Goal: Transaction & Acquisition: Purchase product/service

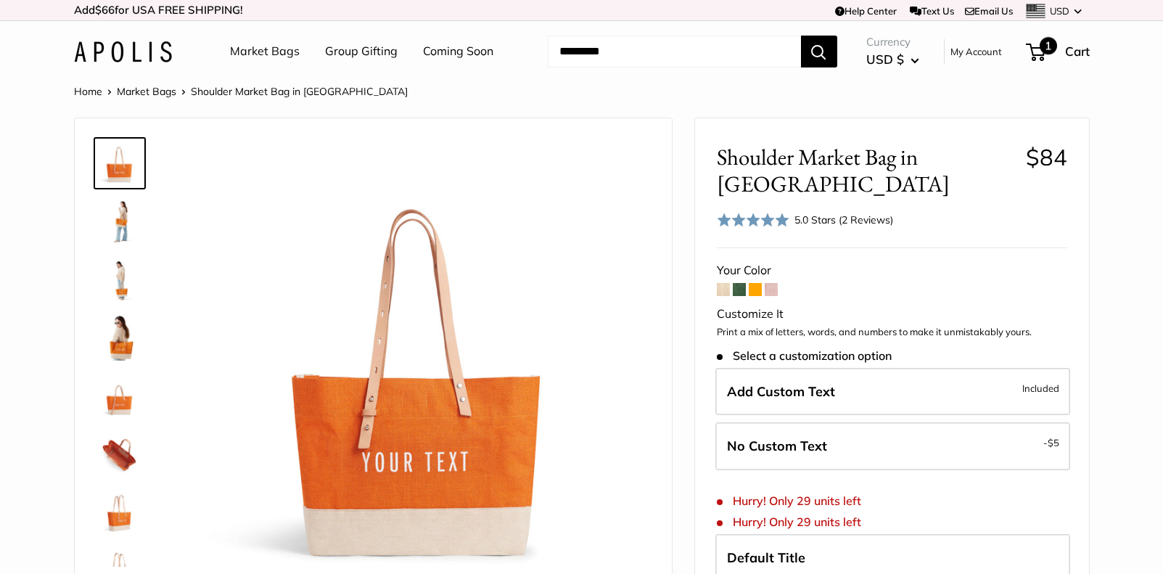
click at [1035, 54] on span "1" at bounding box center [1036, 52] width 20 height 17
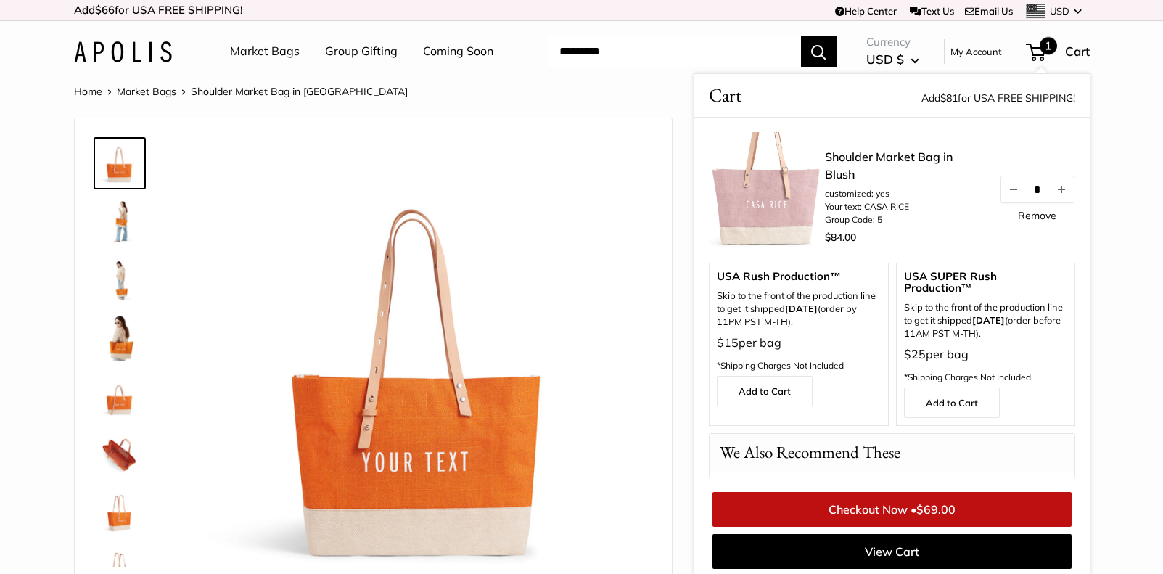
scroll to position [6, 0]
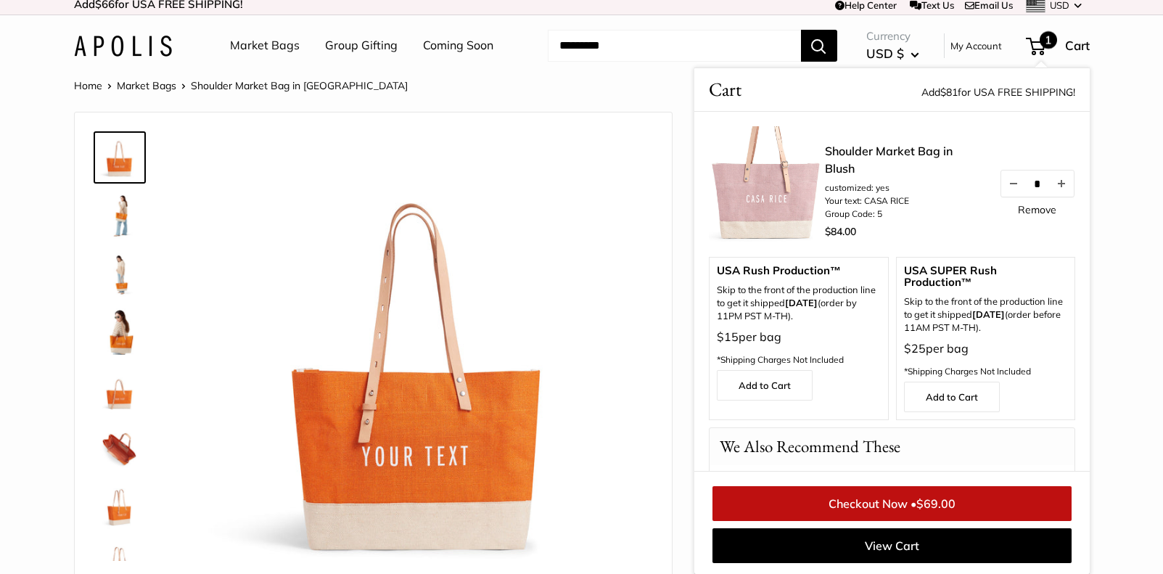
click at [155, 92] on li "Market Bags" at bounding box center [154, 85] width 74 height 19
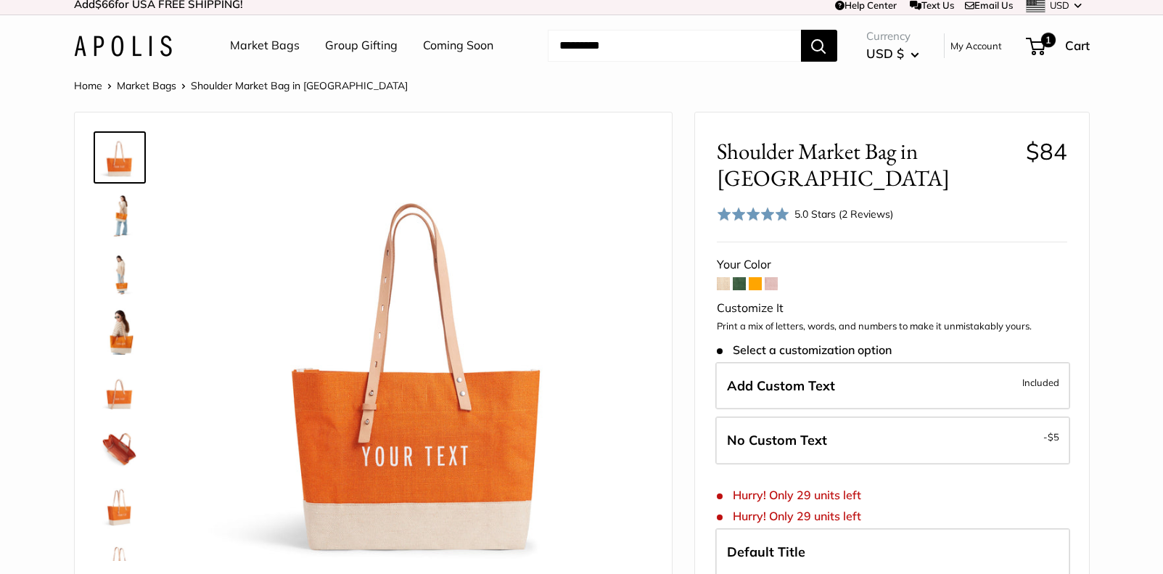
click at [163, 86] on link "Market Bags" at bounding box center [147, 85] width 60 height 13
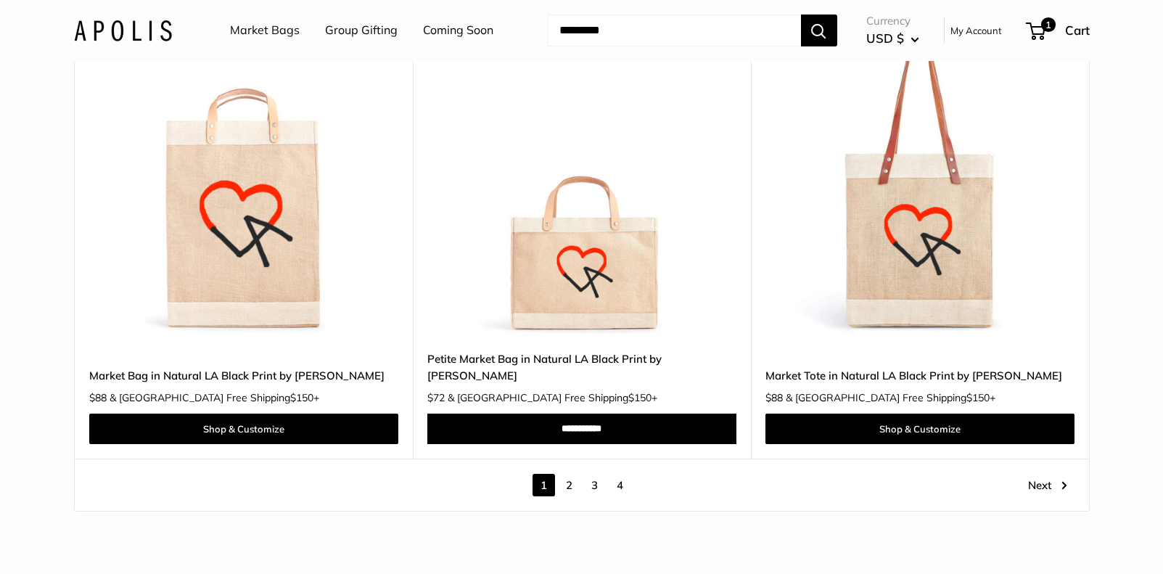
scroll to position [8303, 0]
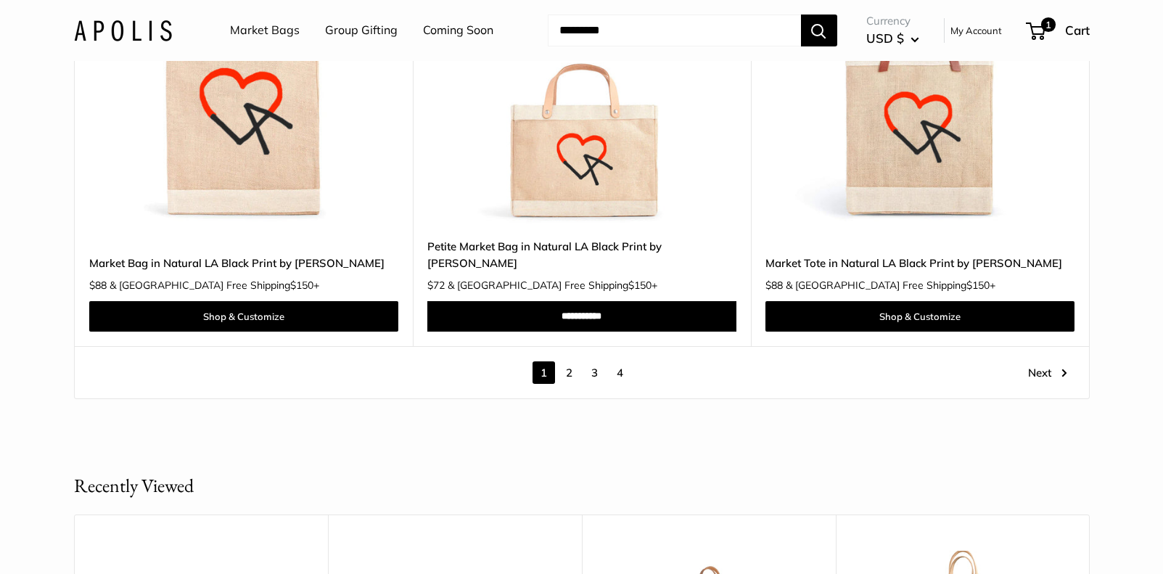
click at [569, 361] on link "2" at bounding box center [569, 372] width 22 height 22
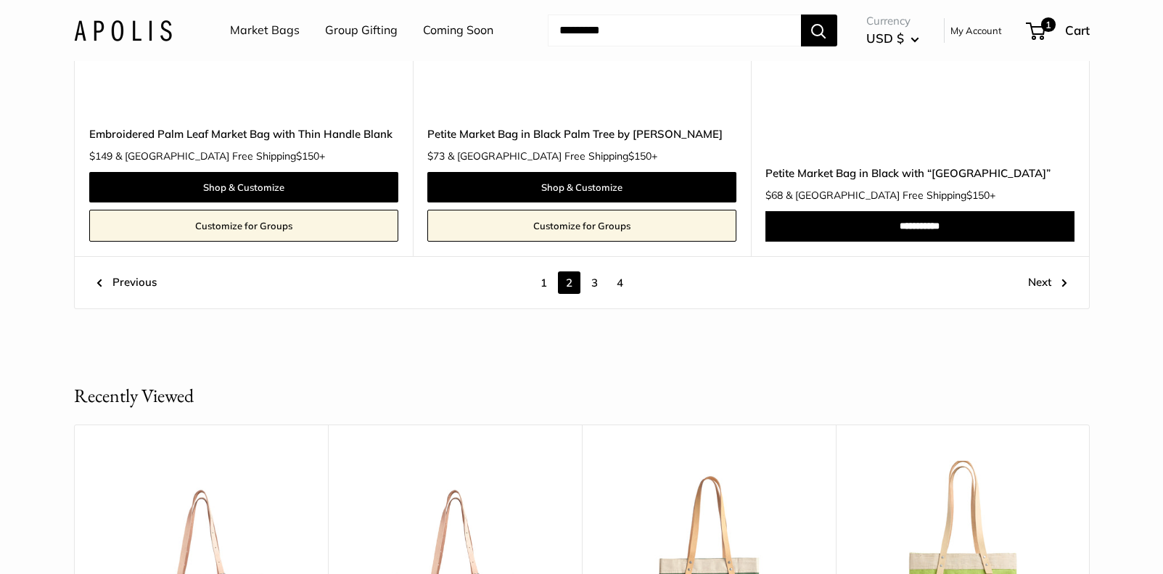
scroll to position [8048, 0]
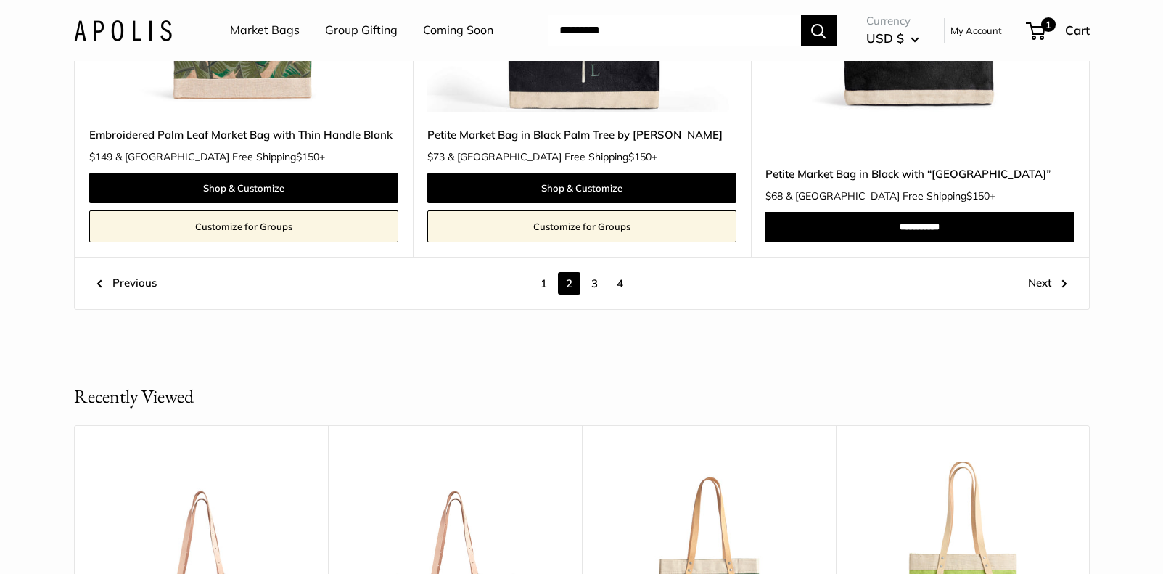
click at [594, 287] on link "3" at bounding box center [595, 283] width 22 height 22
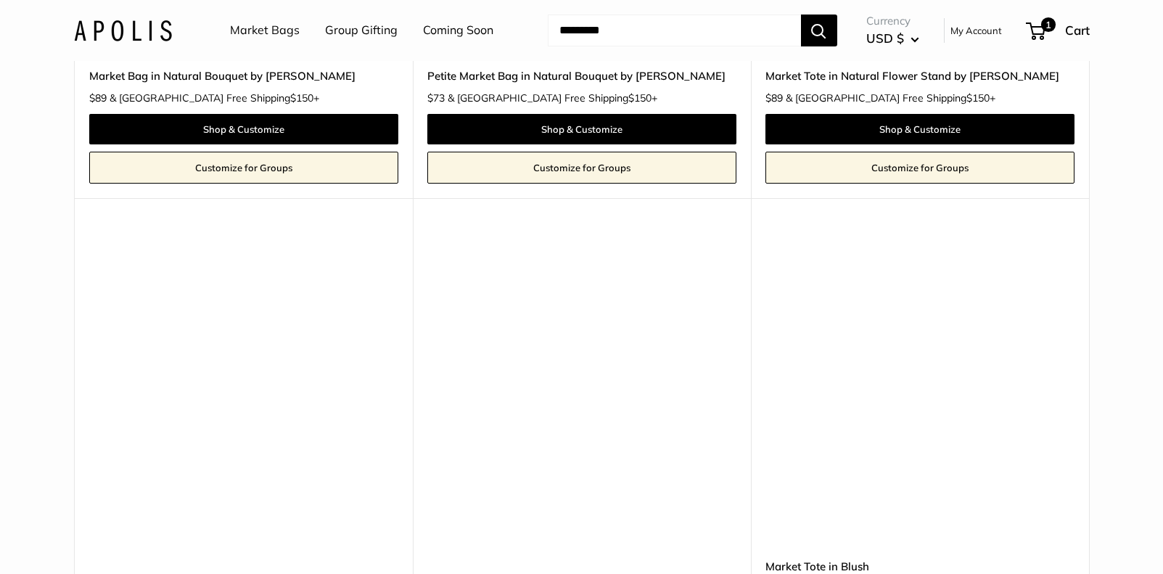
scroll to position [2047, 0]
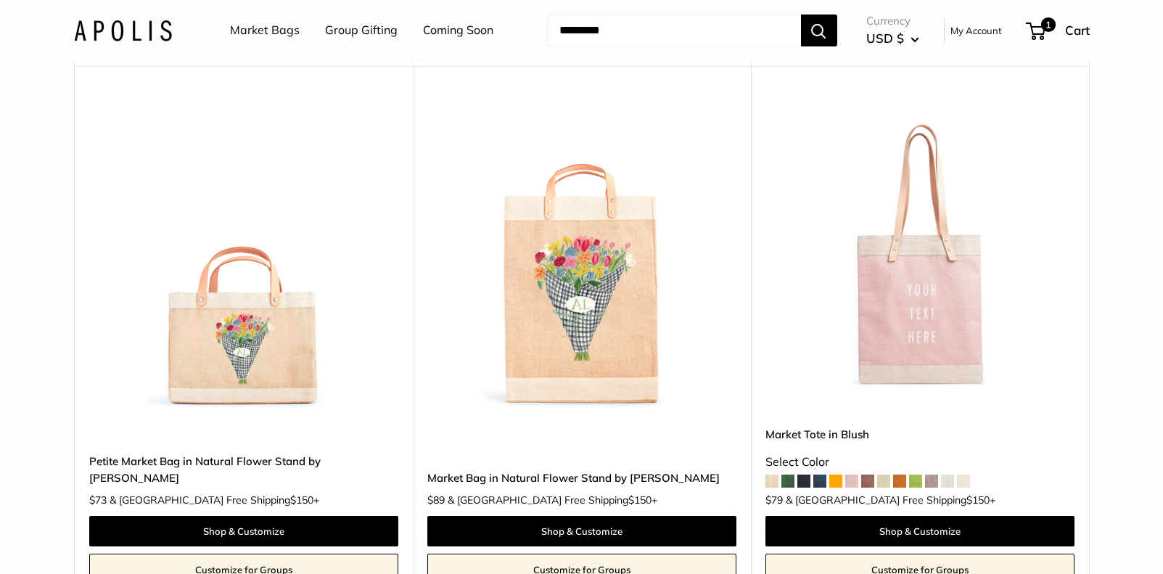
click at [0, 0] on img at bounding box center [0, 0] width 0 height 0
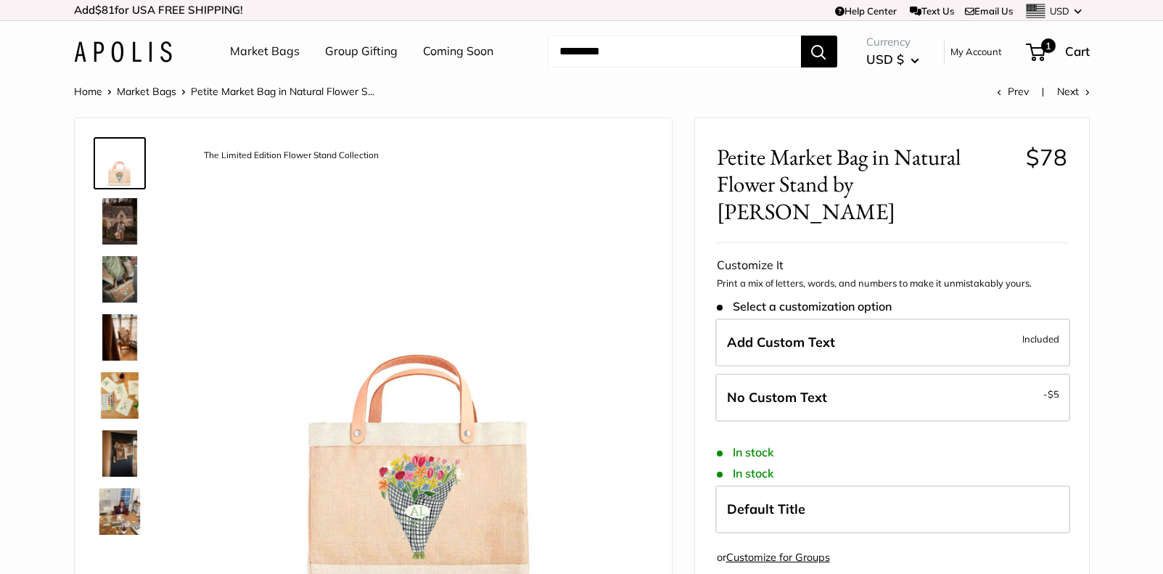
click at [104, 216] on img at bounding box center [120, 221] width 46 height 46
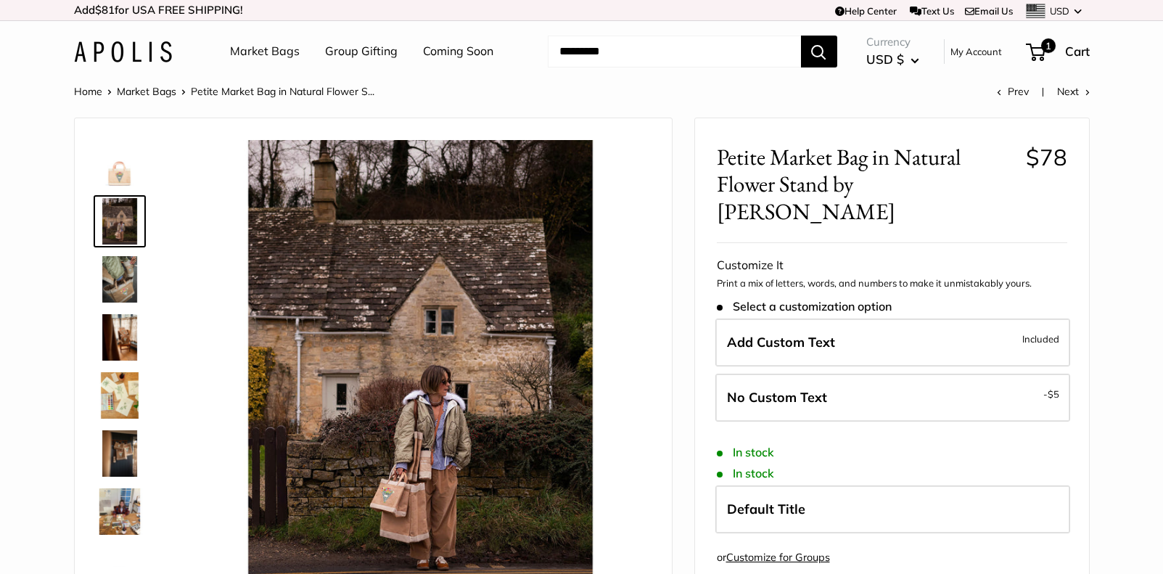
click at [126, 292] on img at bounding box center [120, 279] width 46 height 46
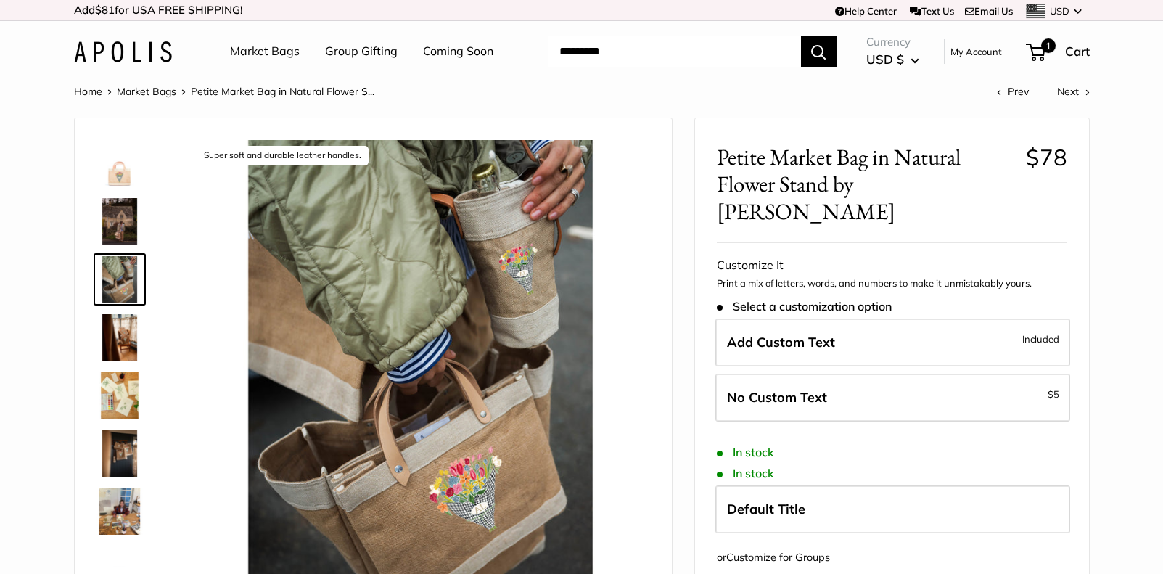
click at [124, 348] on img at bounding box center [120, 337] width 46 height 46
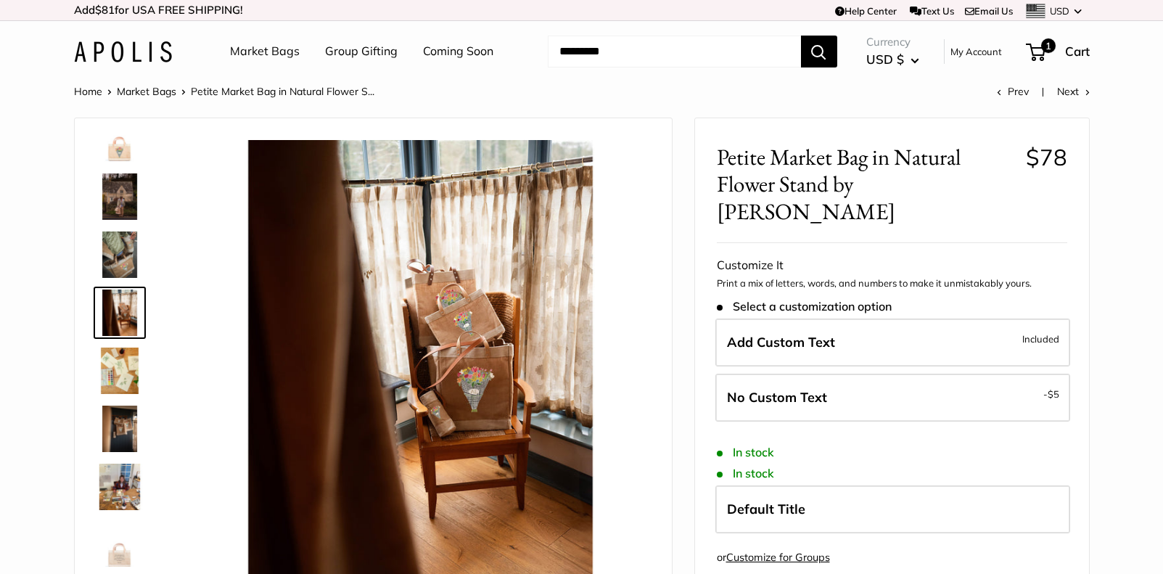
scroll to position [33, 0]
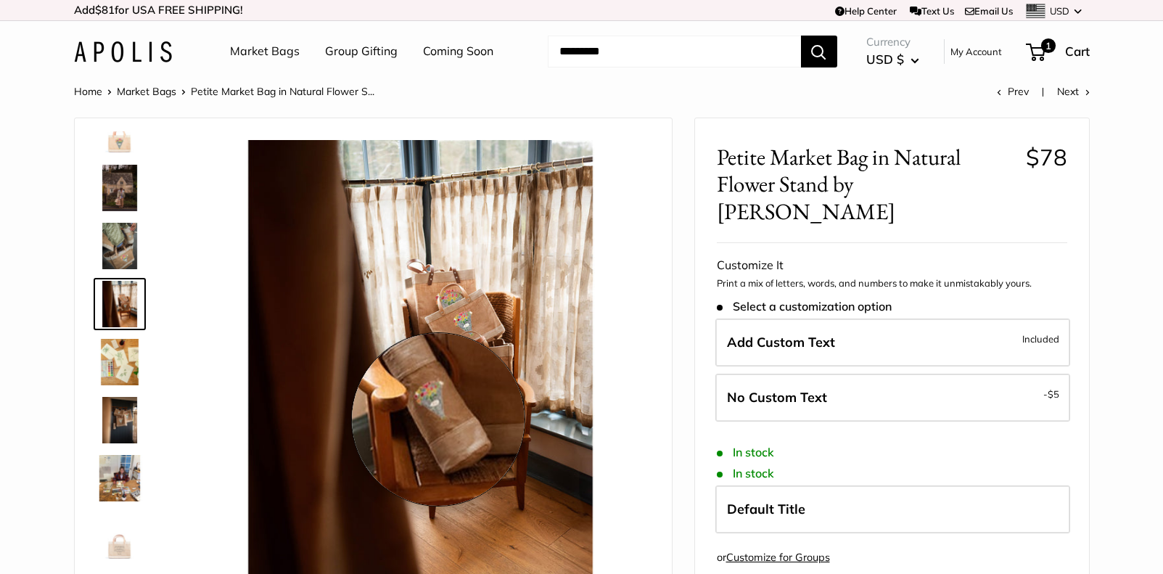
click at [438, 420] on img at bounding box center [420, 369] width 459 height 459
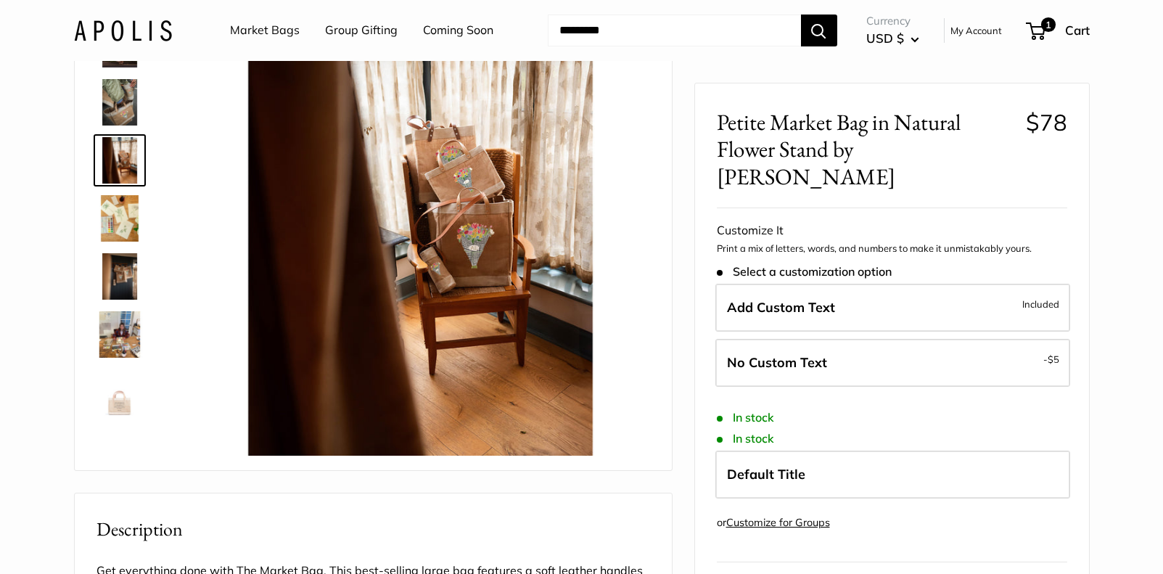
click at [114, 335] on img at bounding box center [120, 334] width 46 height 46
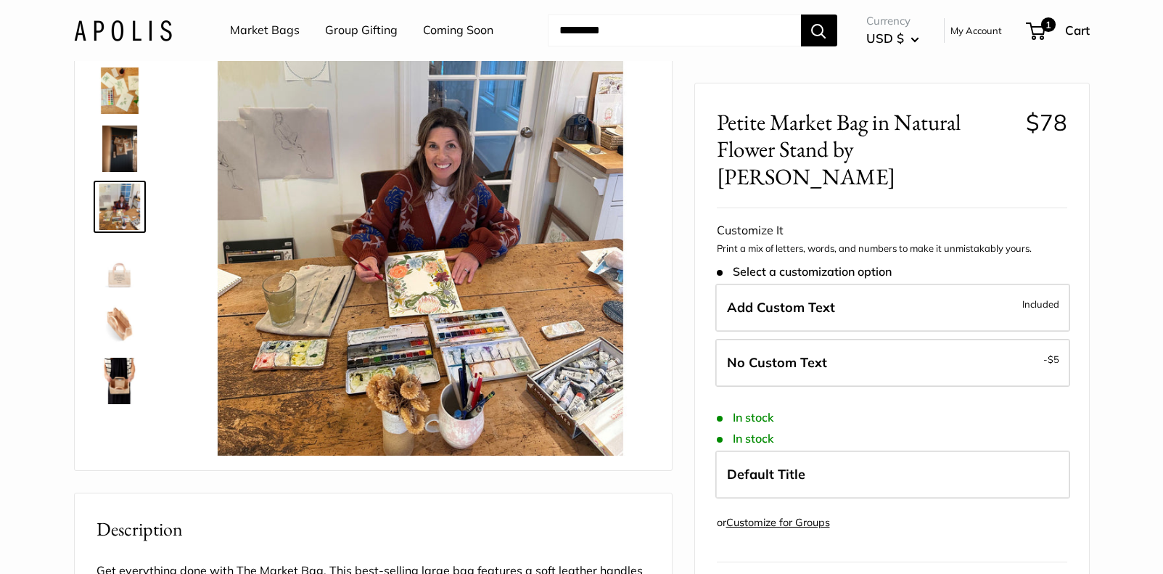
click at [117, 297] on link at bounding box center [120, 323] width 52 height 52
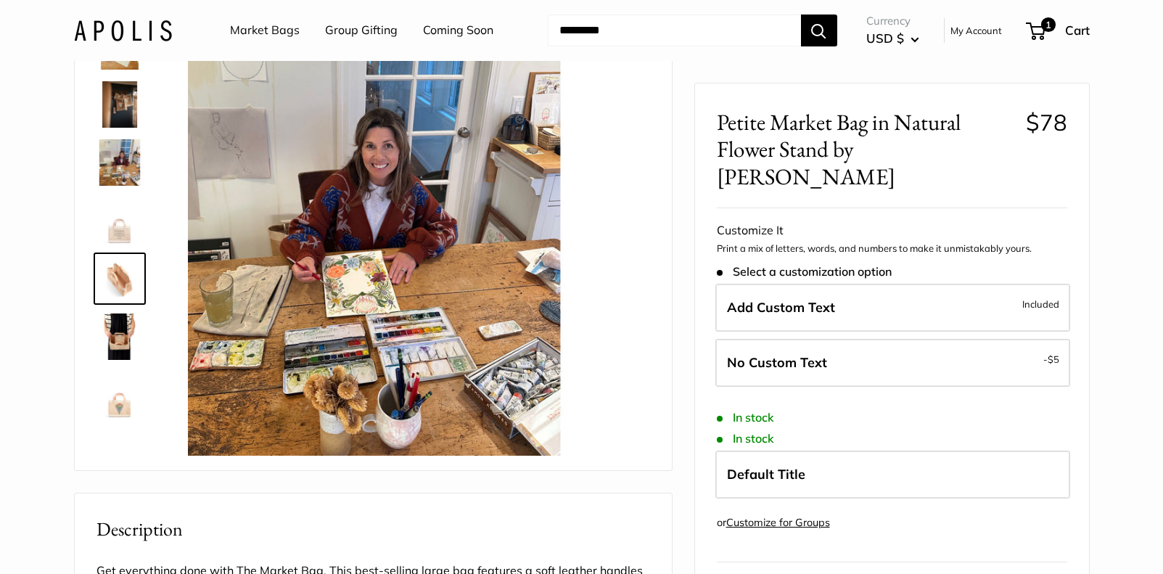
scroll to position [209, 0]
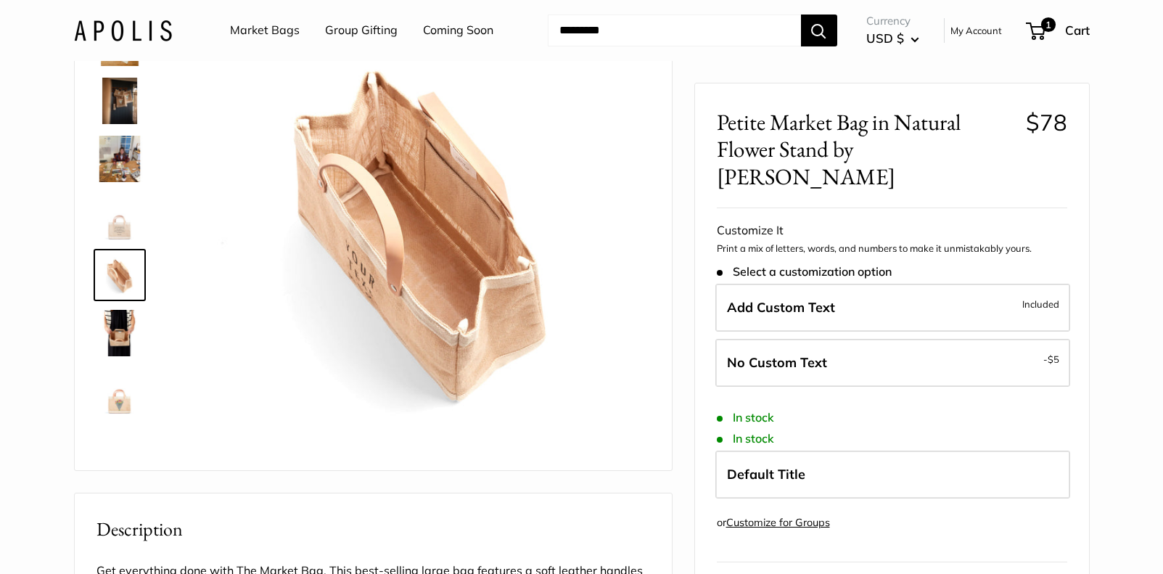
click at [112, 330] on img at bounding box center [120, 333] width 46 height 46
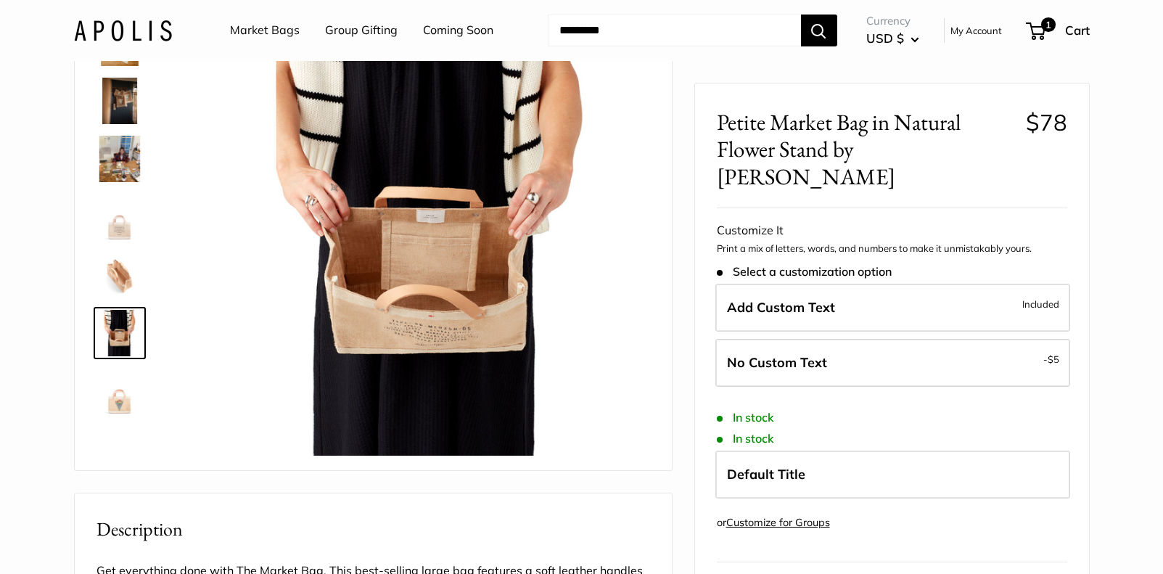
click at [116, 393] on img at bounding box center [120, 391] width 46 height 46
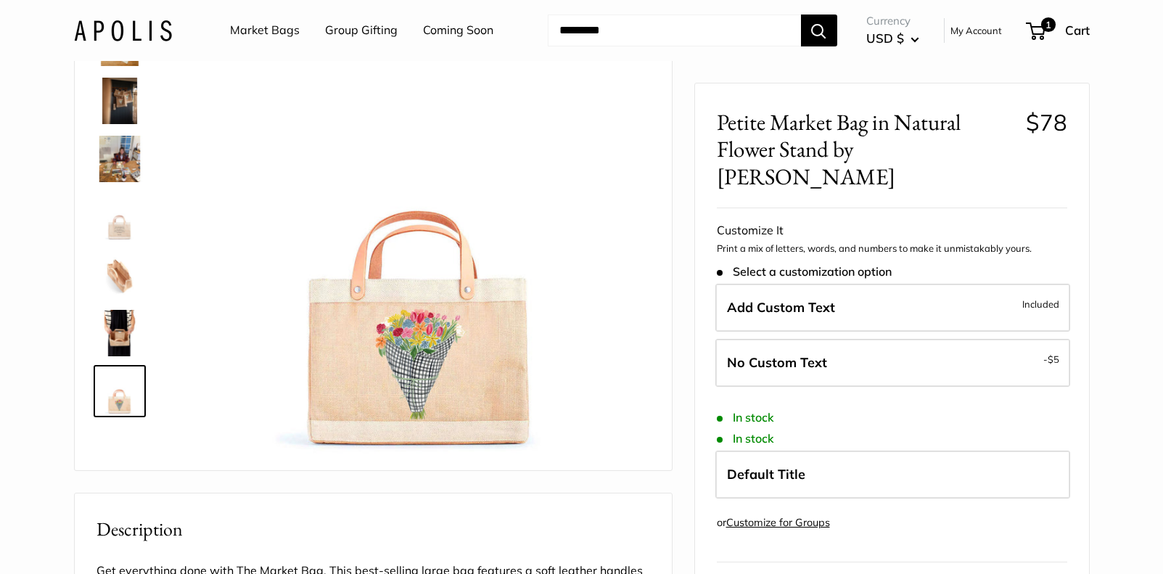
drag, startPoint x: 126, startPoint y: 257, endPoint x: 126, endPoint y: 248, distance: 8.7
click at [126, 257] on img at bounding box center [120, 275] width 46 height 46
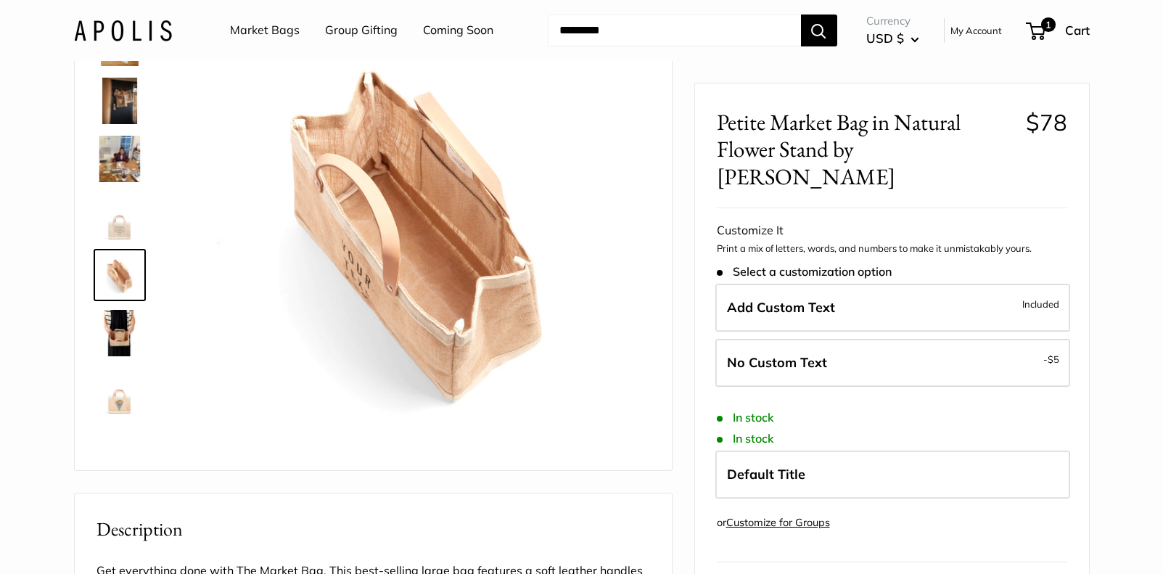
click at [123, 225] on img at bounding box center [120, 217] width 46 height 46
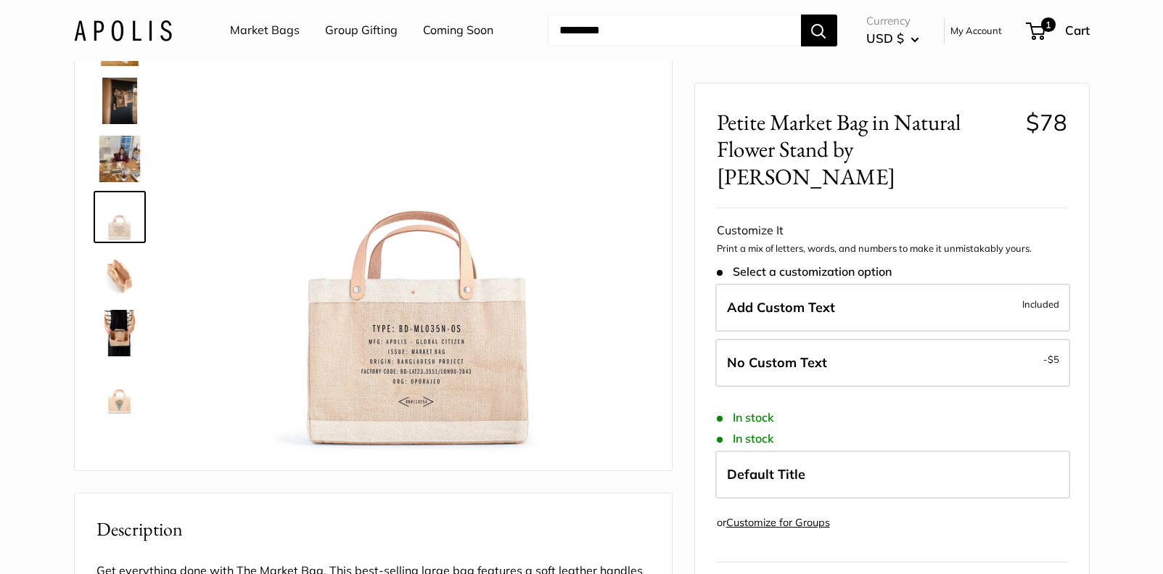
click at [118, 393] on img at bounding box center [120, 391] width 46 height 46
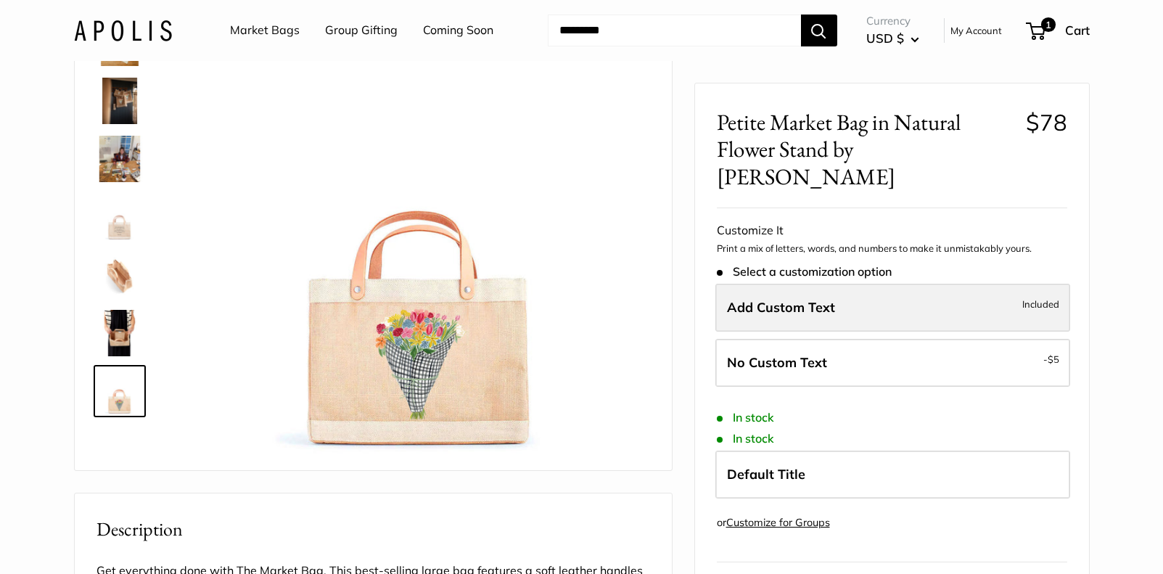
click at [811, 299] on span "Add Custom Text" at bounding box center [781, 307] width 108 height 17
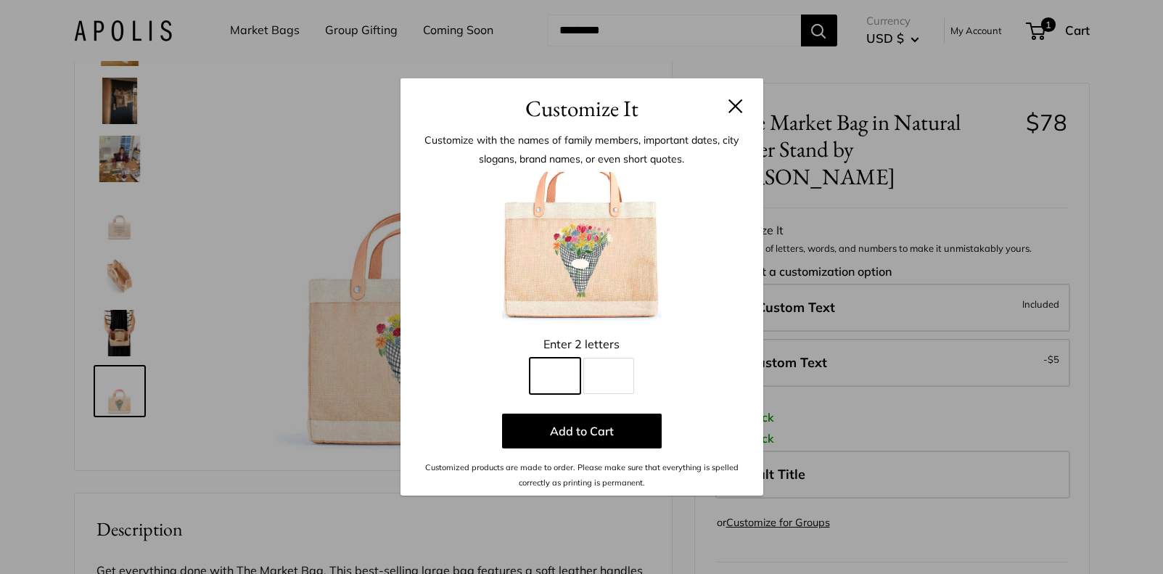
click at [537, 371] on input "Line 1" at bounding box center [555, 376] width 51 height 36
type input "*"
click at [603, 369] on input "Line 2" at bounding box center [609, 376] width 51 height 36
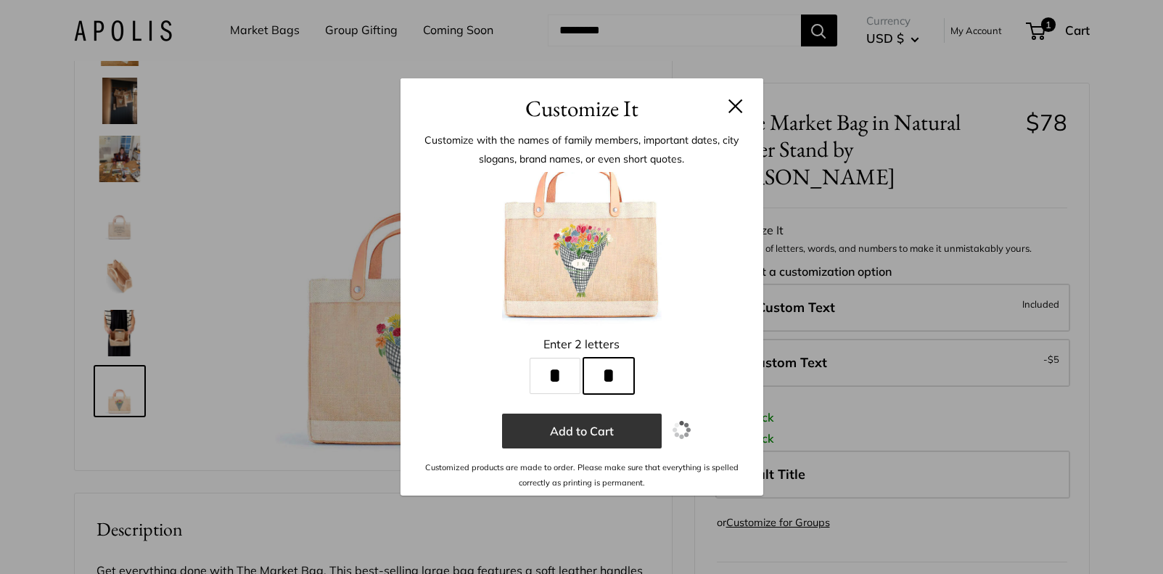
type input "*"
click at [584, 433] on button "Add to Cart" at bounding box center [582, 431] width 160 height 35
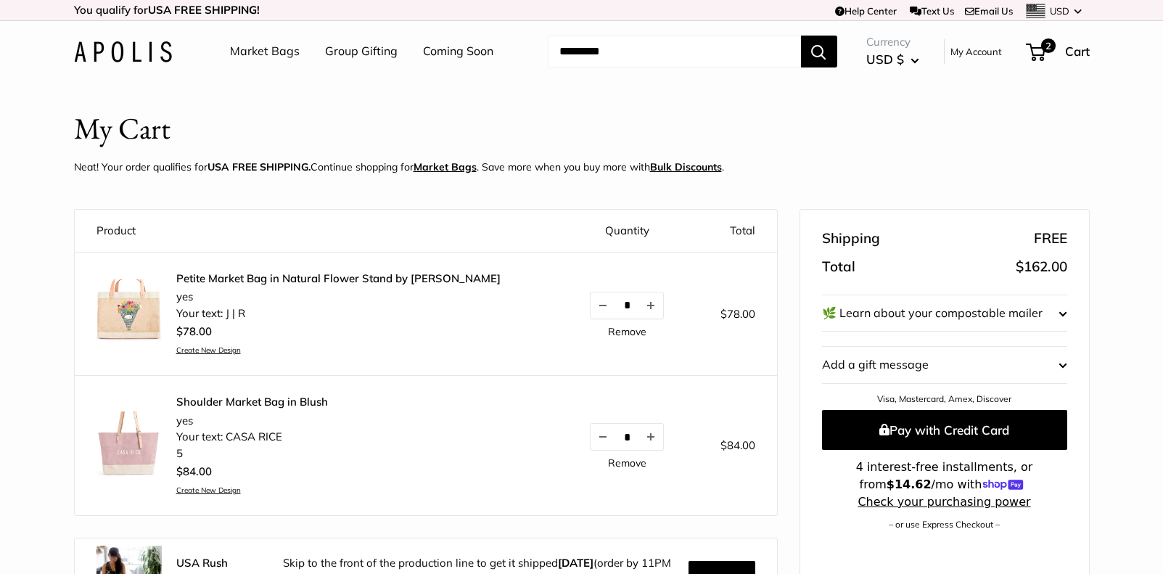
click at [120, 306] on img at bounding box center [129, 311] width 65 height 65
click at [264, 46] on link "Market Bags" at bounding box center [265, 52] width 70 height 22
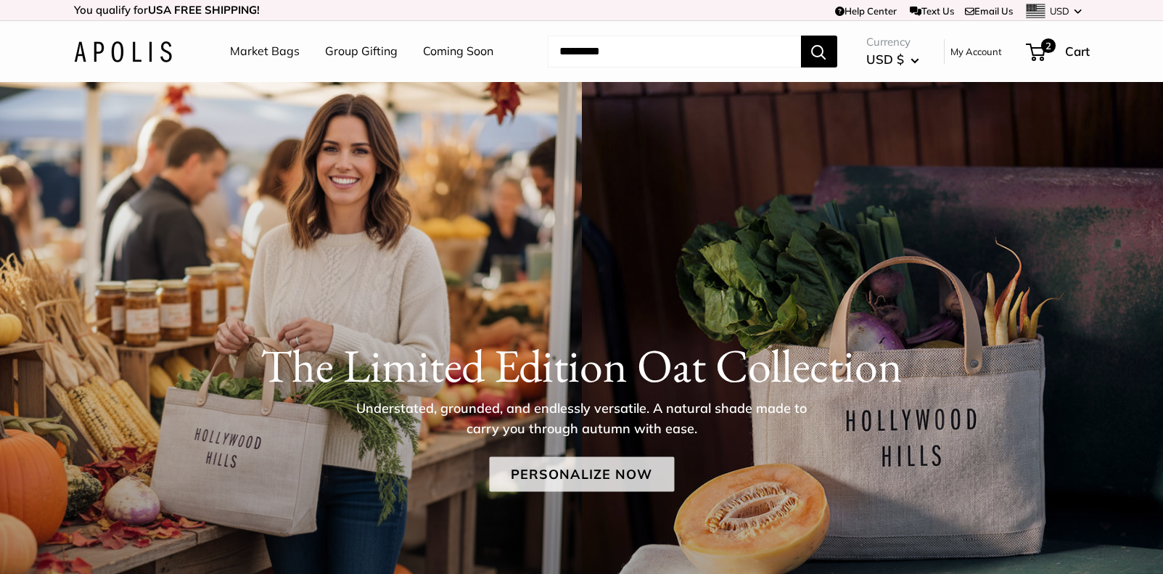
click at [597, 473] on link "Personalize Now" at bounding box center [581, 474] width 185 height 35
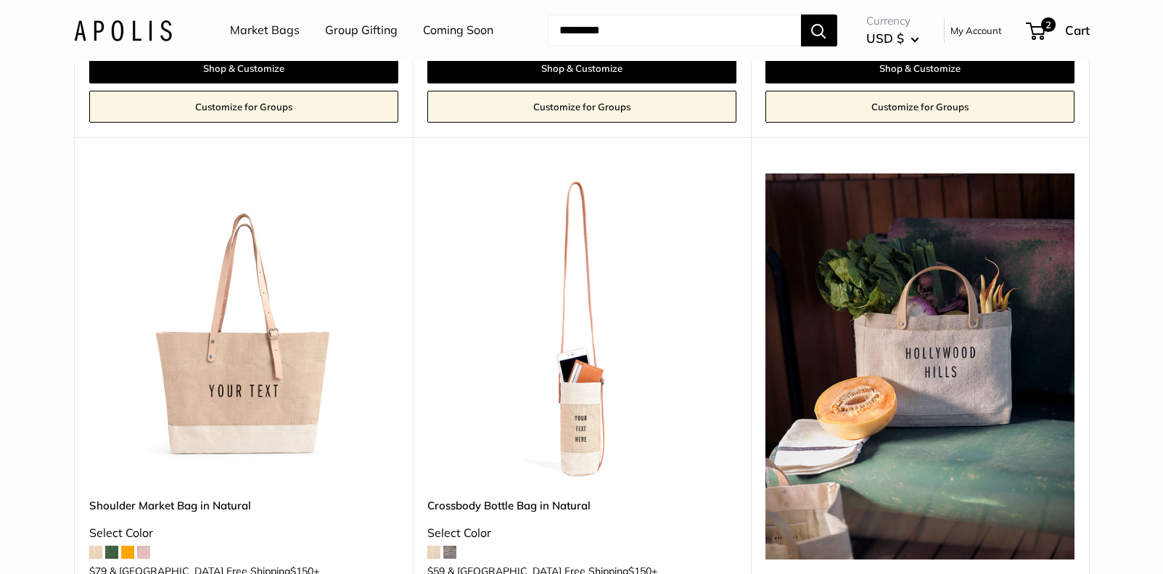
scroll to position [682, 0]
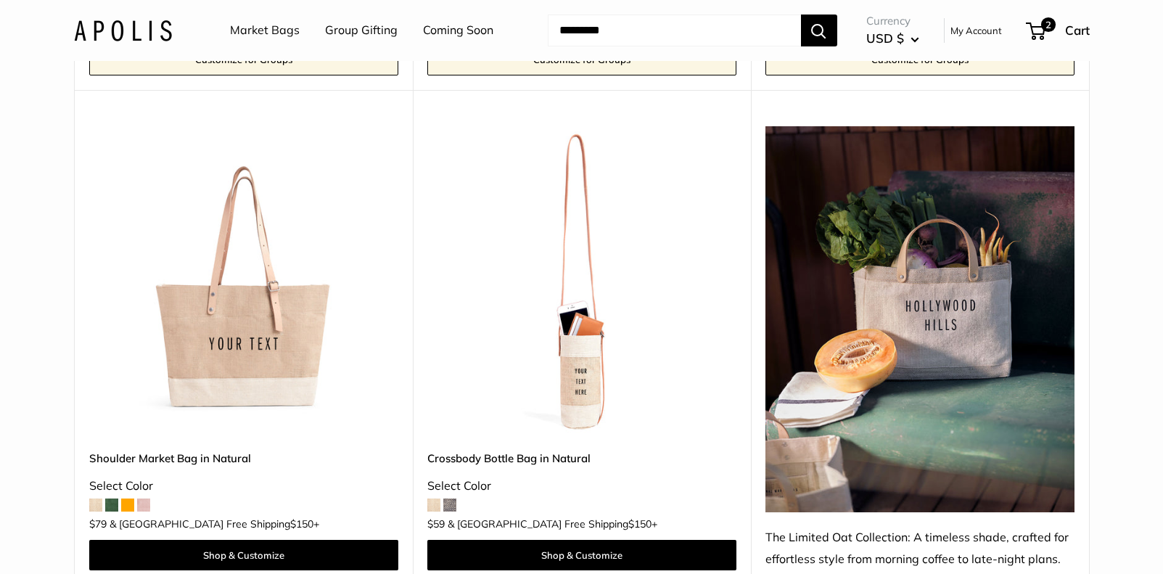
click at [633, 38] on input "Search..." at bounding box center [674, 31] width 253 height 32
type input "*********"
click at [801, 15] on button "Search" at bounding box center [819, 31] width 36 height 32
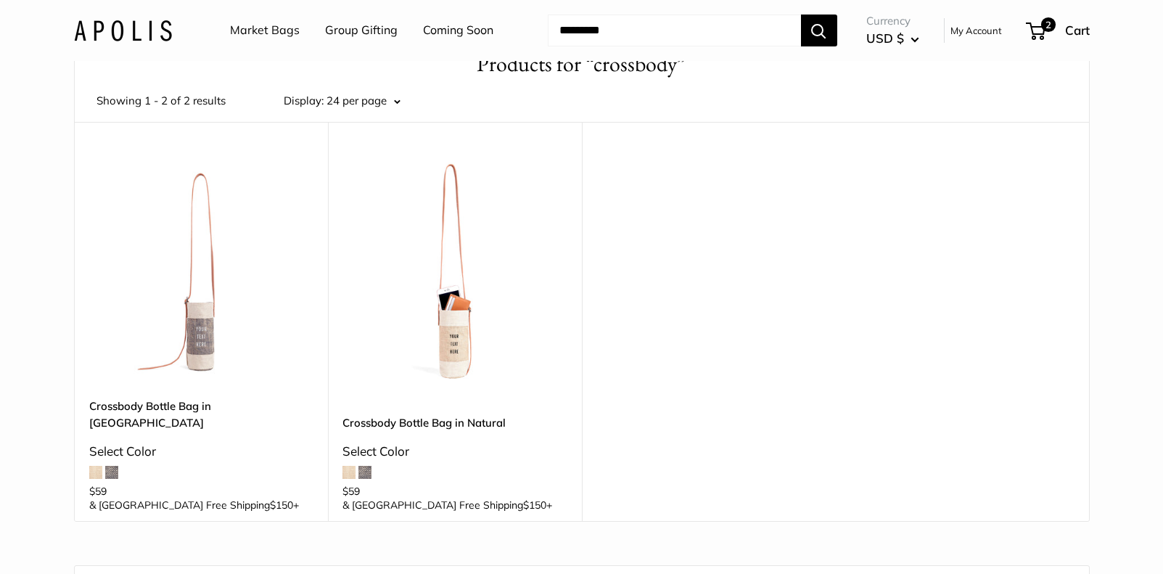
scroll to position [89, 0]
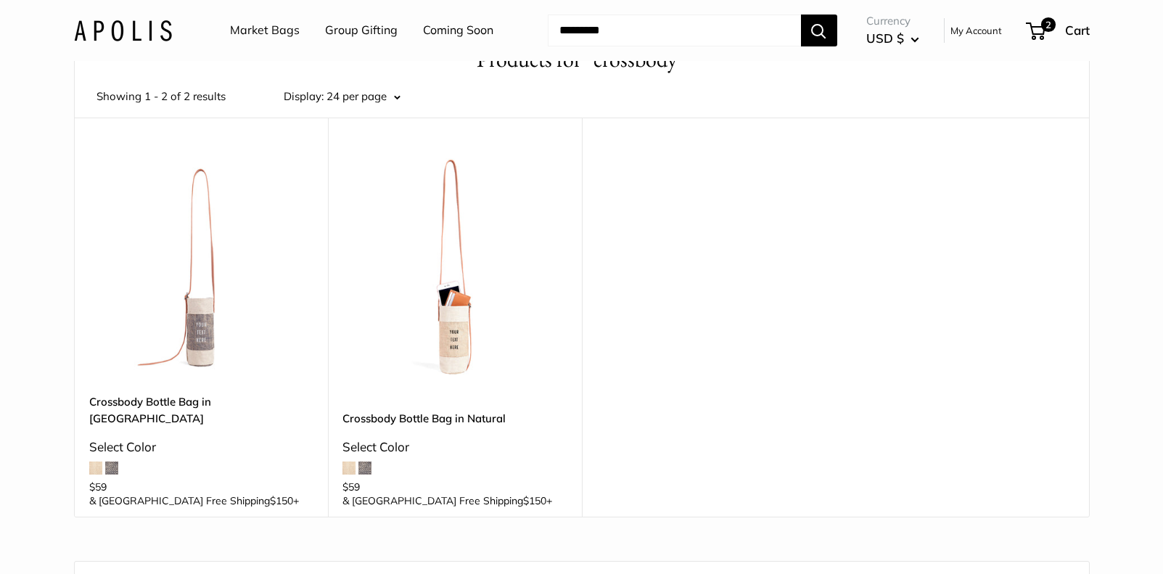
click at [0, 0] on img at bounding box center [0, 0] width 0 height 0
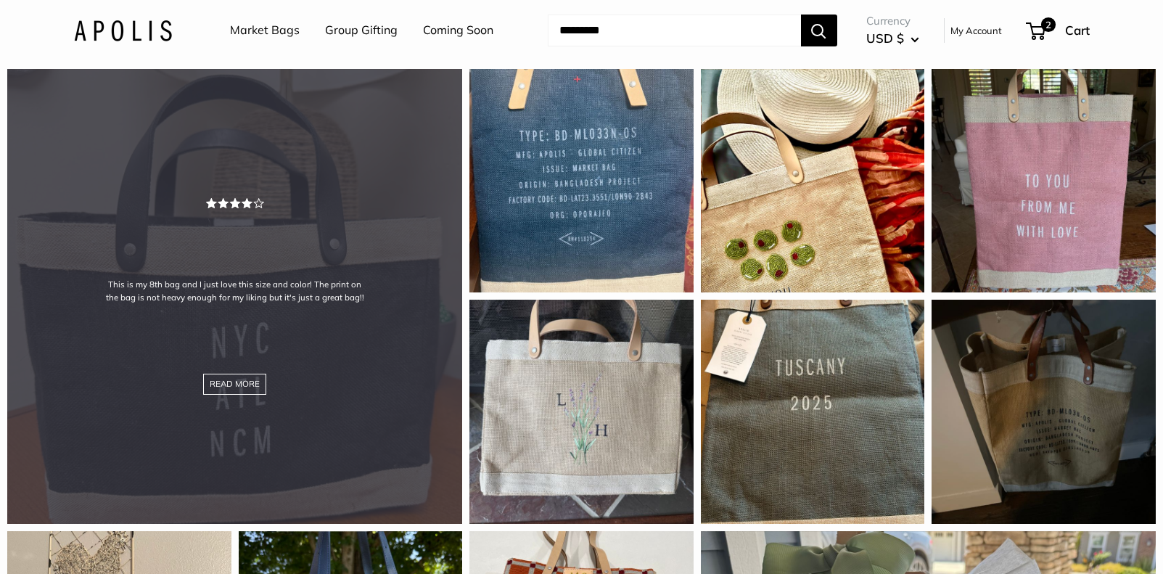
scroll to position [1339, 0]
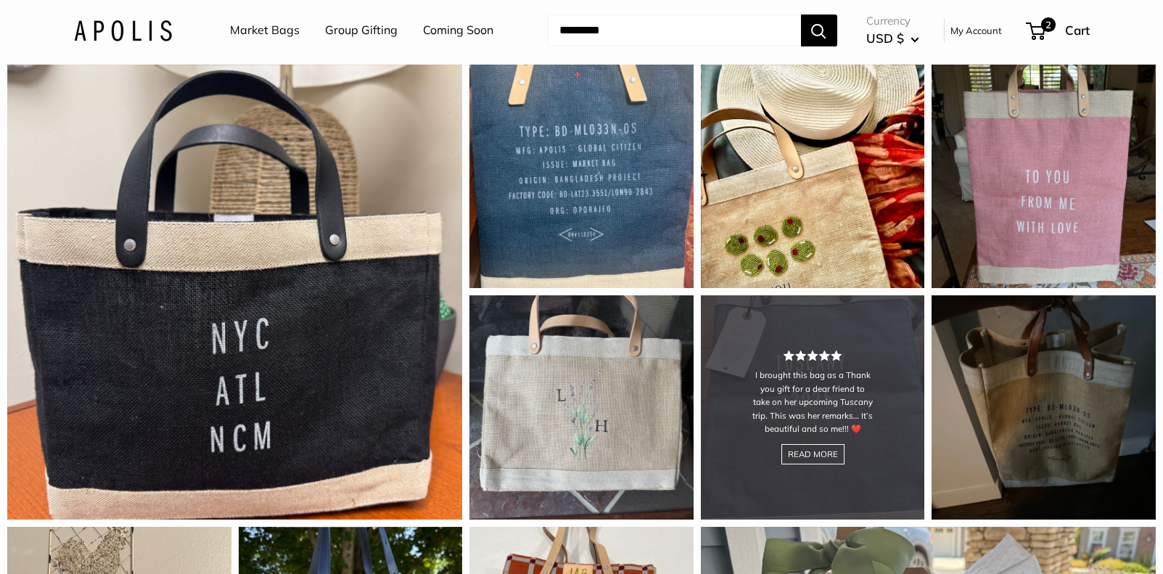
click at [854, 469] on div "I brought this bag as a Thank you gift for a dear friend to take on her upcomin…" at bounding box center [813, 407] width 224 height 224
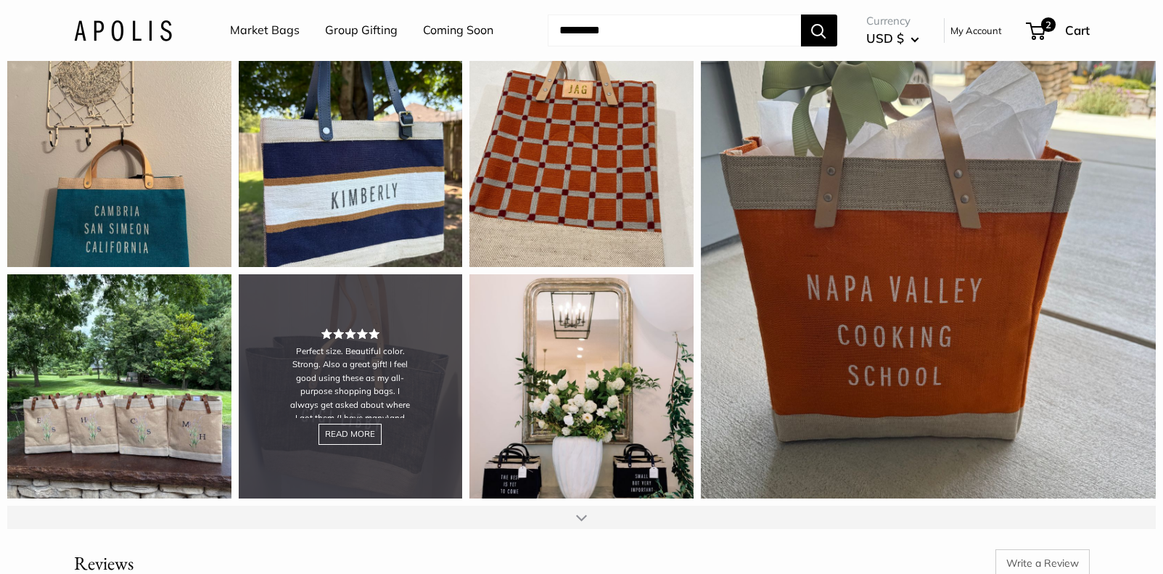
scroll to position [1865, 0]
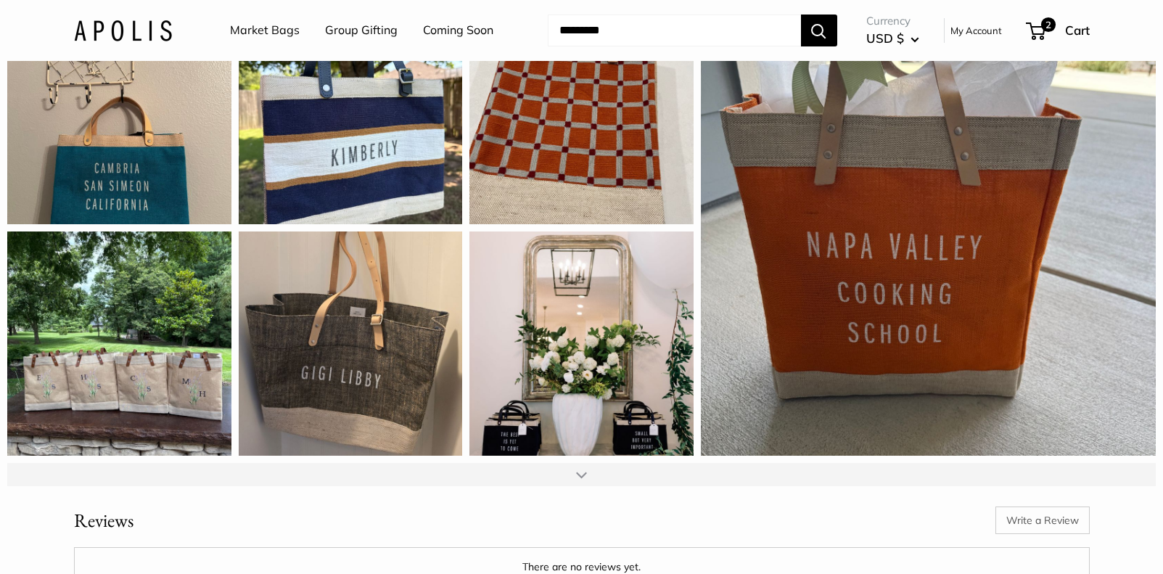
click at [583, 486] on div at bounding box center [581, 474] width 1149 height 23
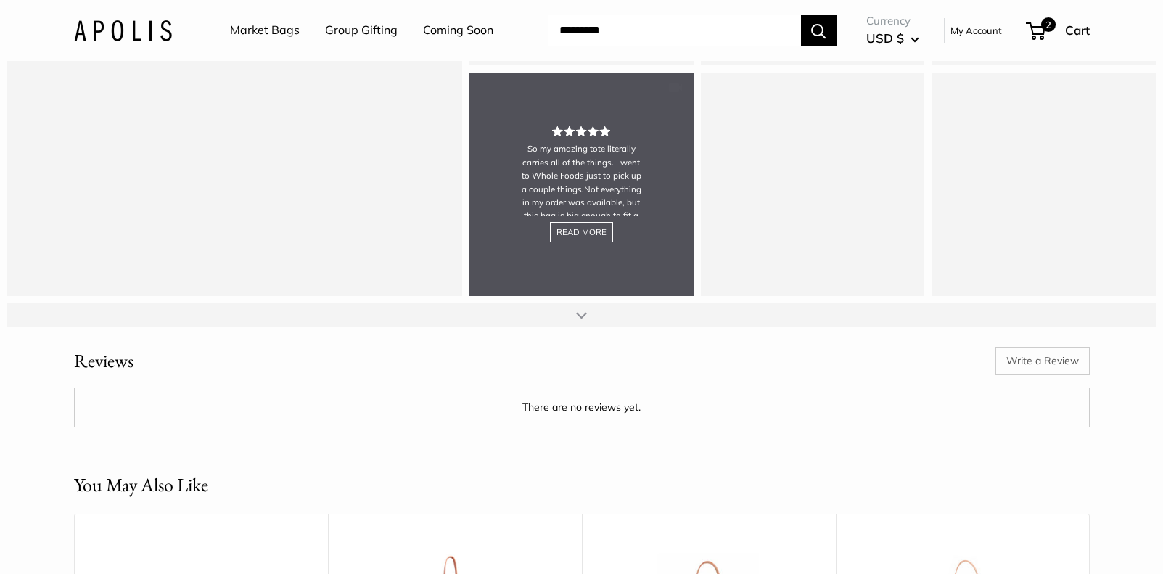
scroll to position [2494, 0]
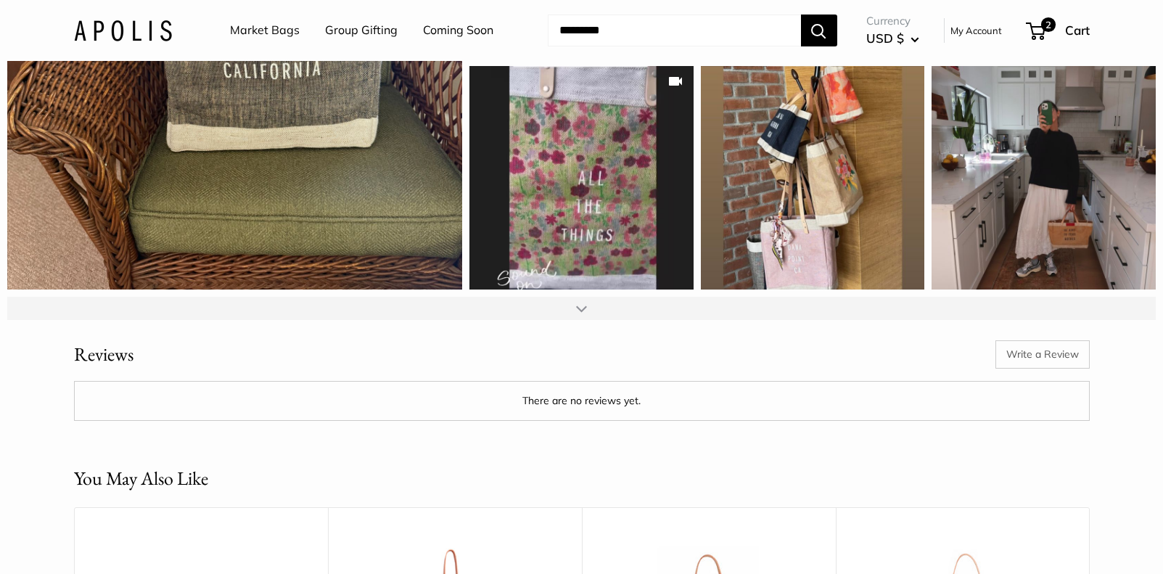
click at [572, 320] on div at bounding box center [581, 308] width 1149 height 23
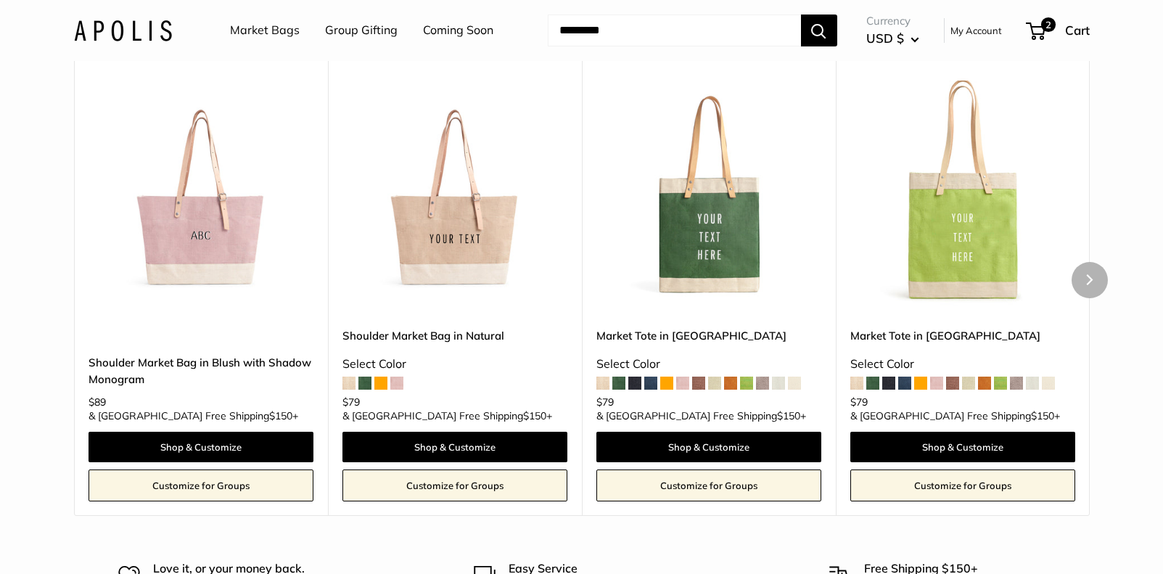
scroll to position [3988, 0]
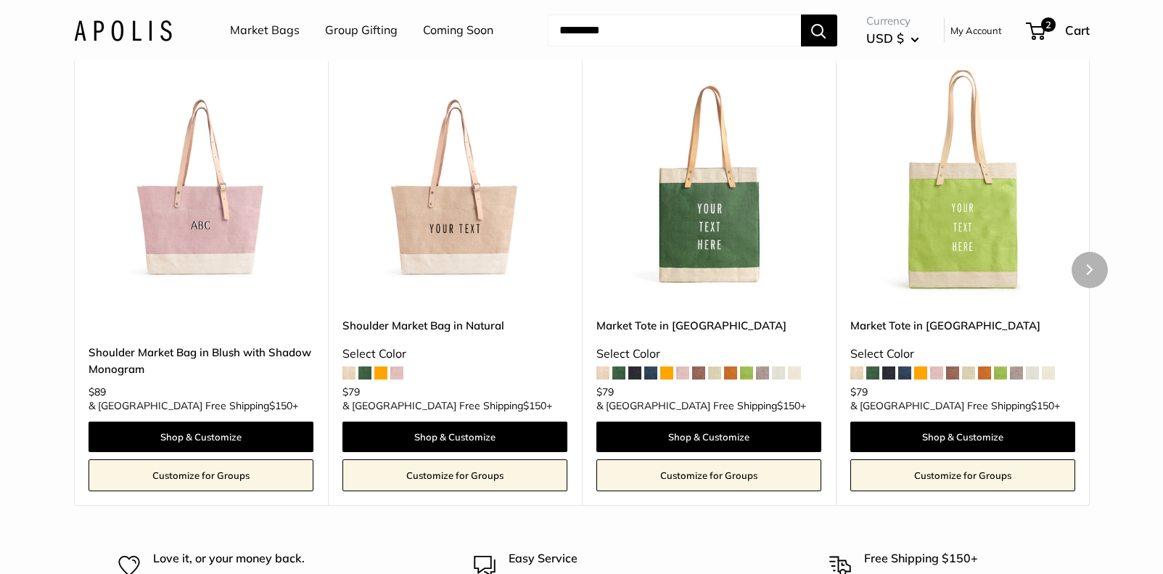
click at [0, 0] on img at bounding box center [0, 0] width 0 height 0
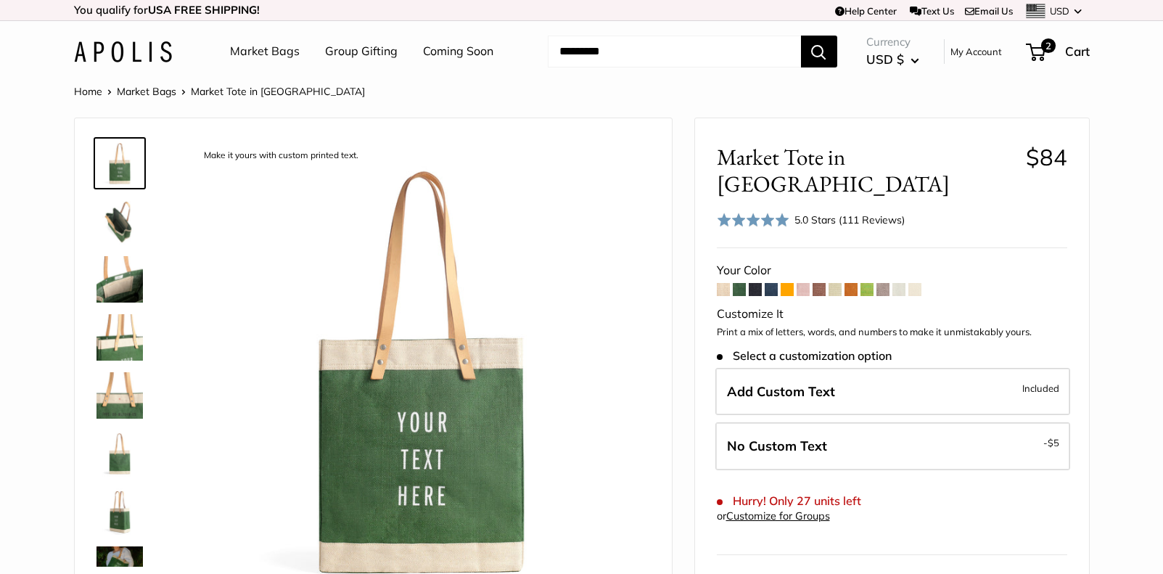
click at [793, 283] on span at bounding box center [787, 289] width 13 height 13
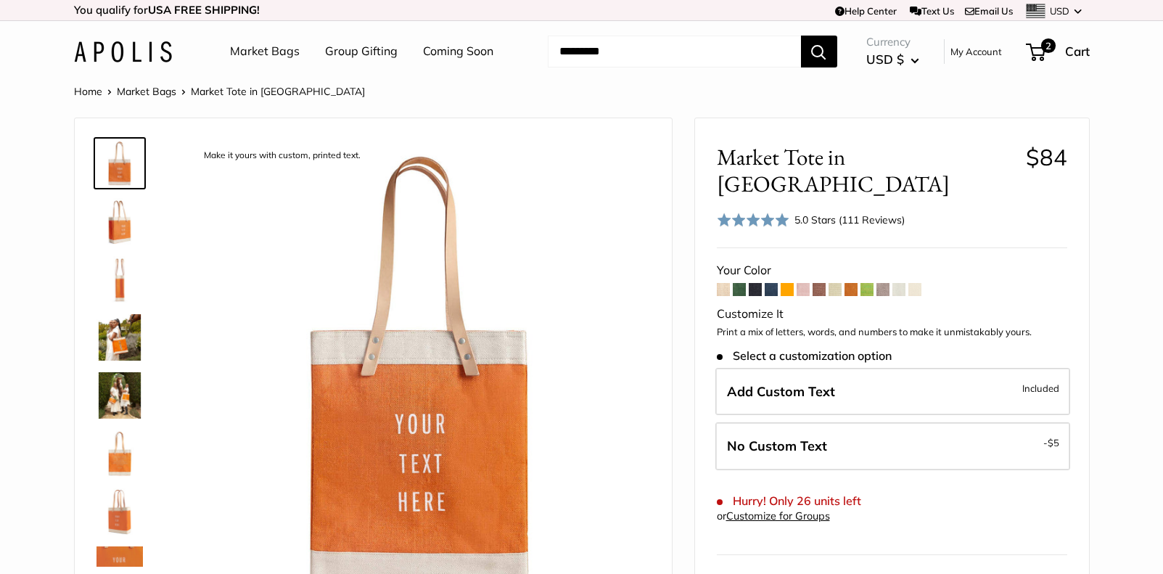
click at [787, 283] on span at bounding box center [787, 289] width 13 height 13
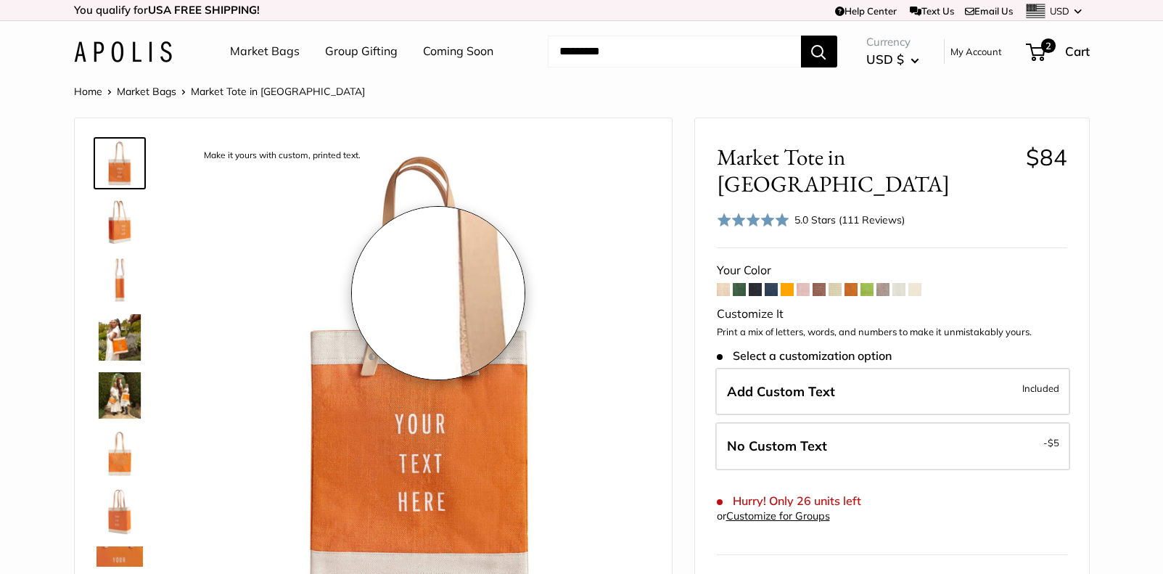
scroll to position [24, 0]
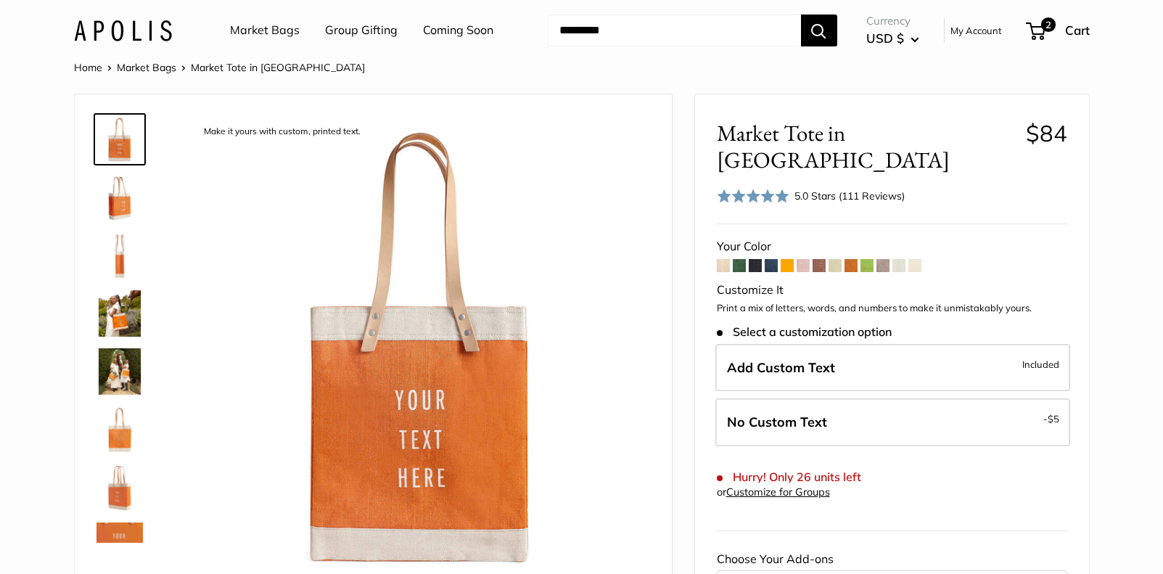
click at [794, 359] on span "Add Custom Text" at bounding box center [781, 367] width 108 height 17
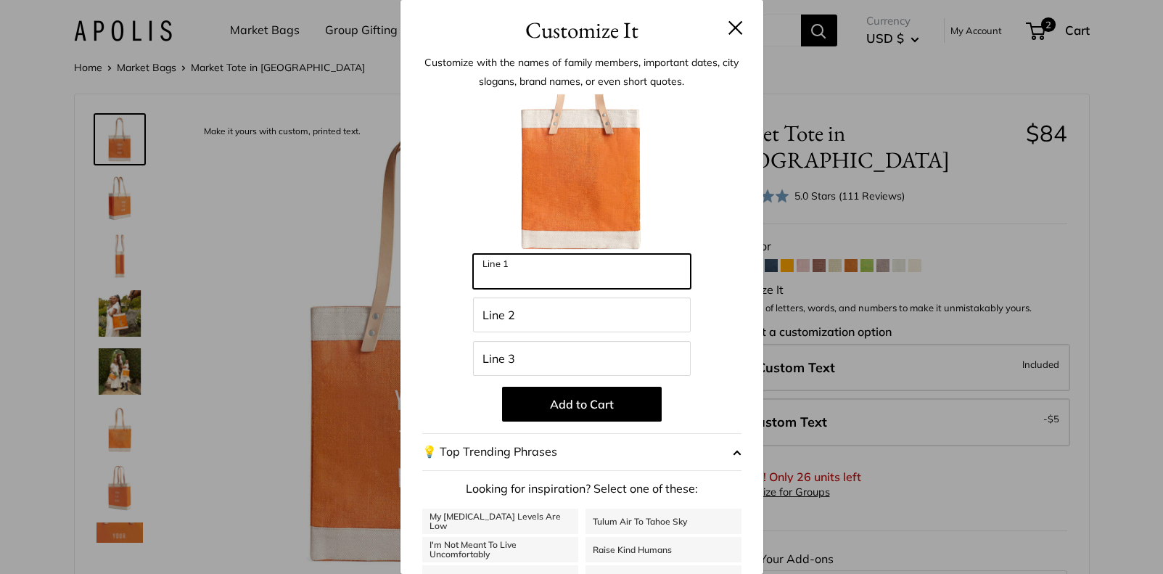
click at [598, 283] on input "Line 1" at bounding box center [582, 271] width 218 height 35
type input "*********"
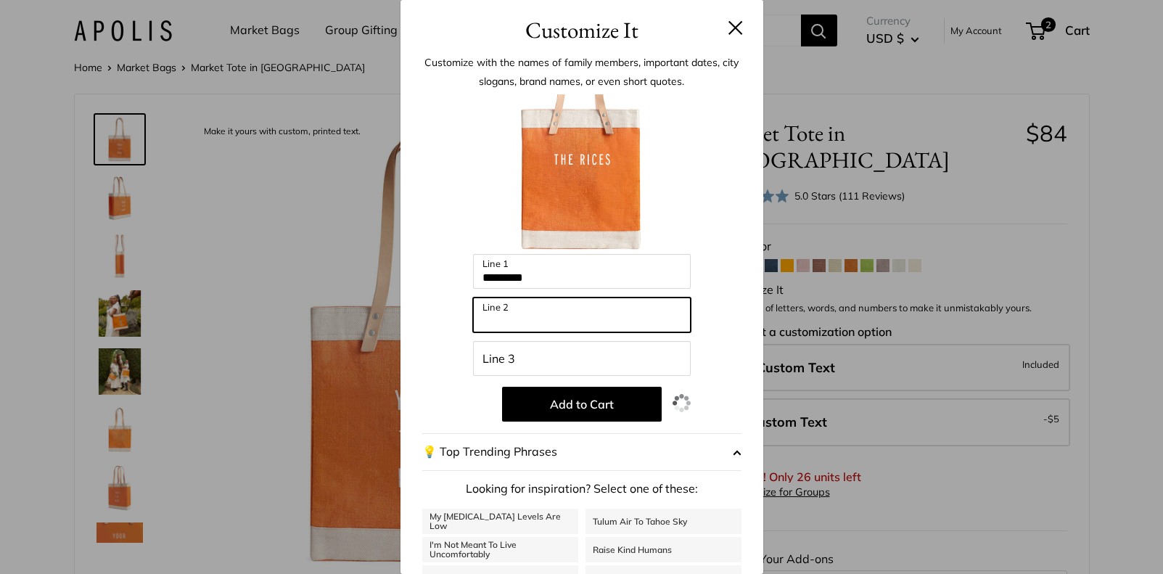
click at [605, 311] on input "Line 2" at bounding box center [582, 315] width 218 height 35
type input "**********"
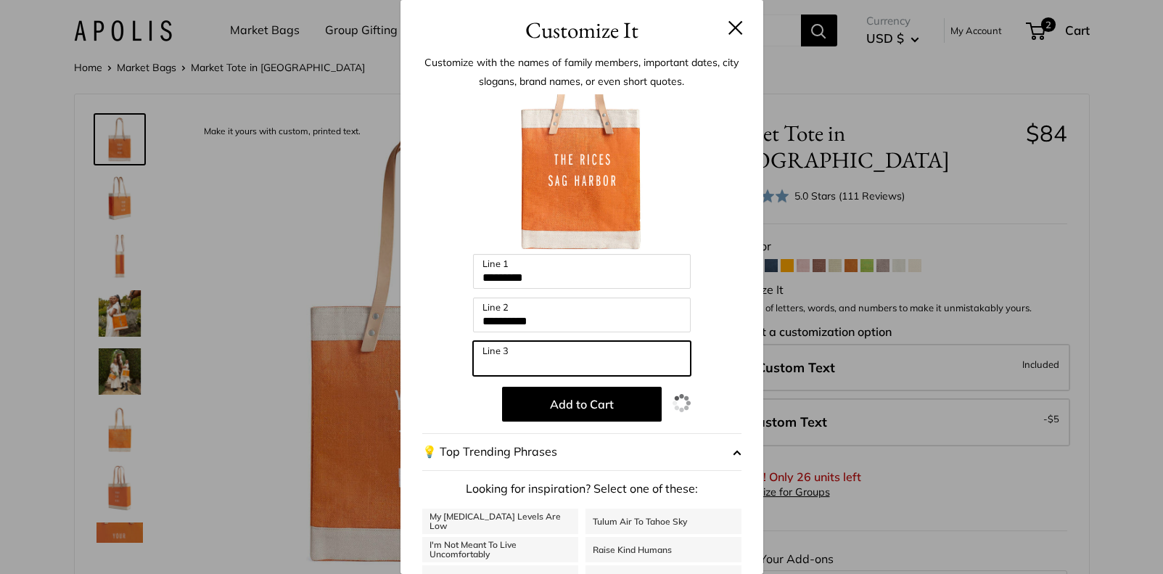
click at [605, 347] on input "Line 3" at bounding box center [582, 358] width 218 height 35
drag, startPoint x: 562, startPoint y: 363, endPoint x: 374, endPoint y: 339, distance: 190.2
click at [373, 339] on div "**********" at bounding box center [581, 287] width 1163 height 574
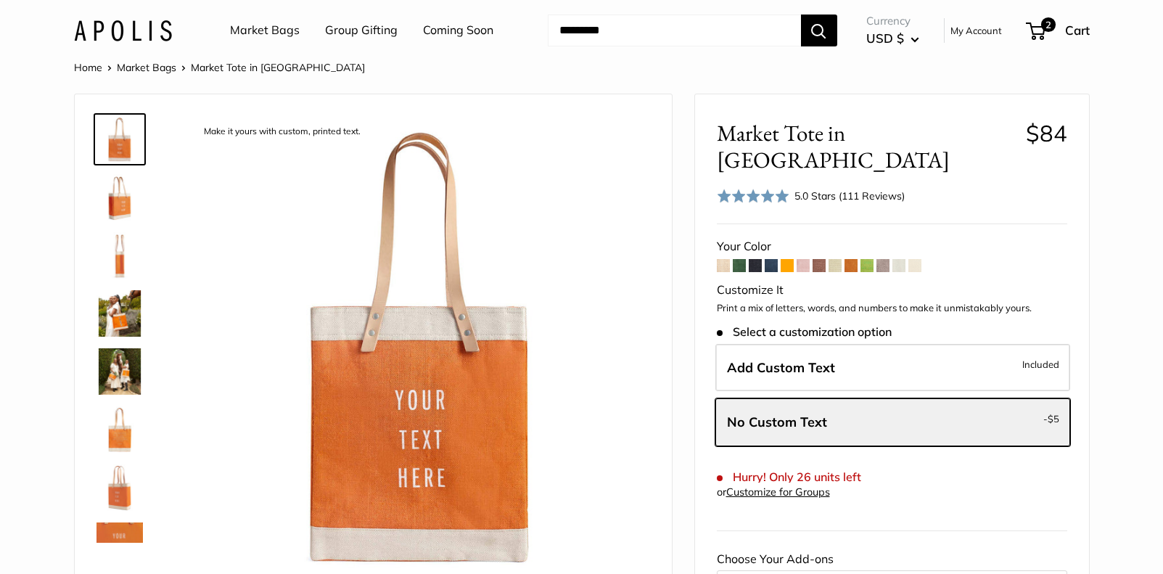
click at [889, 345] on label "Add Custom Text Included" at bounding box center [893, 368] width 355 height 48
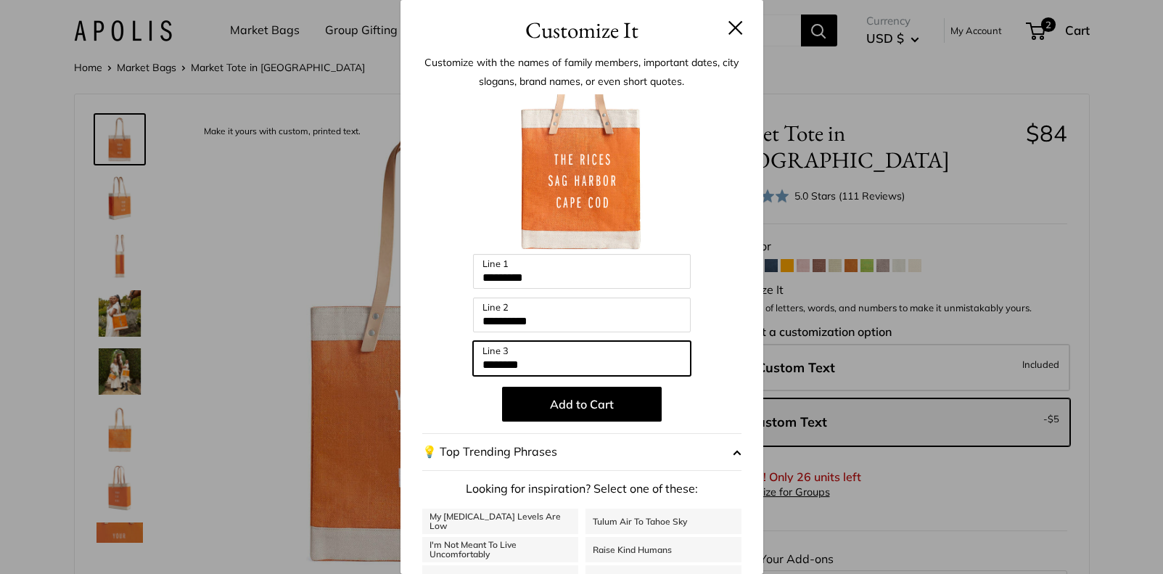
click at [547, 345] on input "********" at bounding box center [582, 358] width 218 height 35
type input "**"
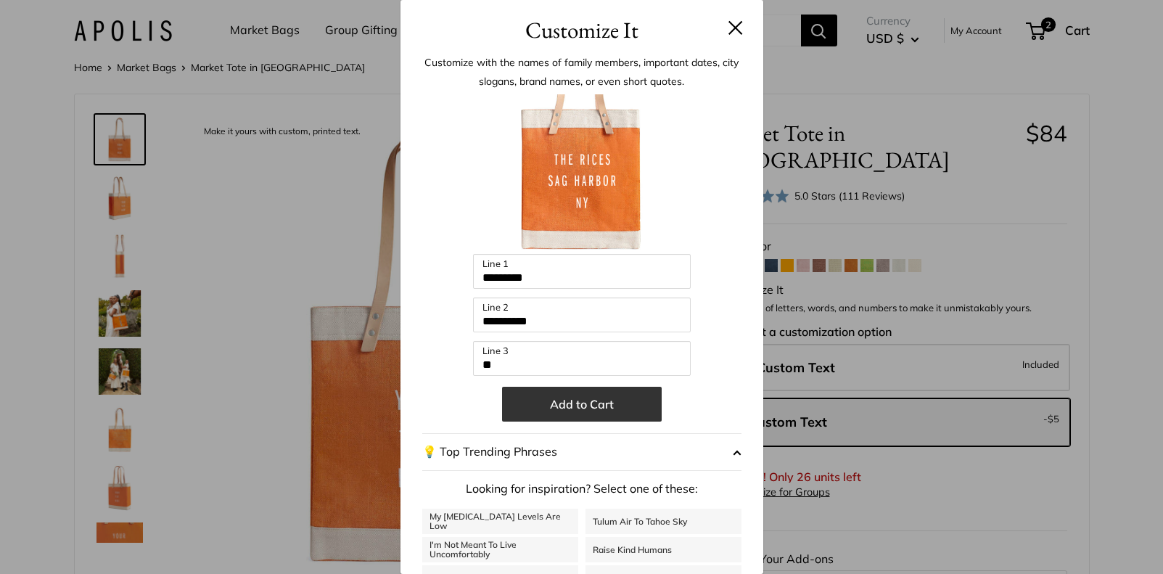
click at [586, 404] on button "Add to Cart" at bounding box center [582, 404] width 160 height 35
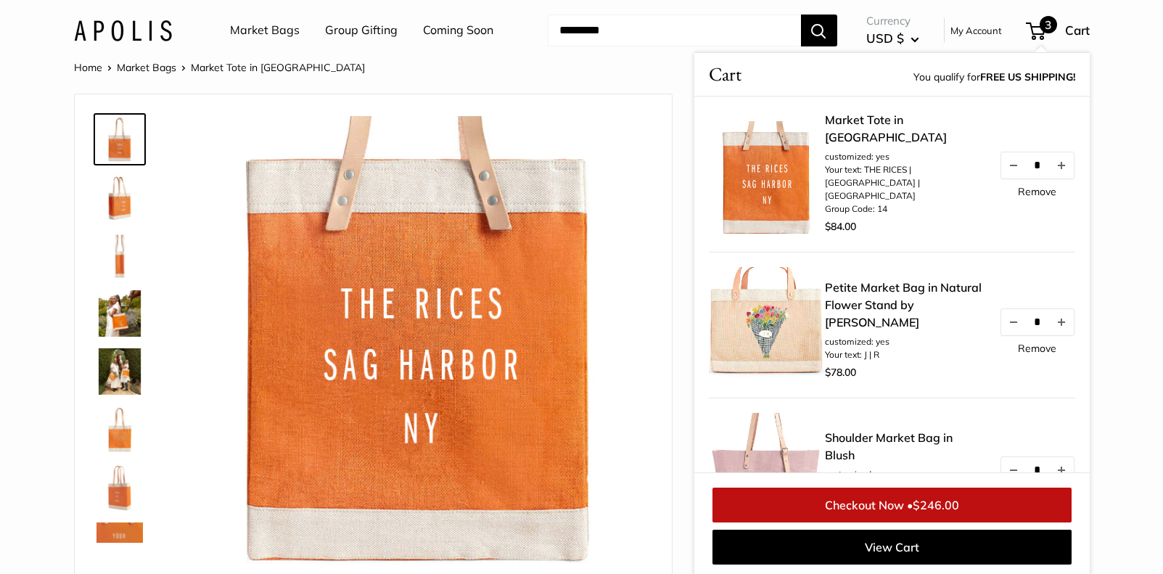
click at [1034, 32] on span at bounding box center [1033, 31] width 4 height 4
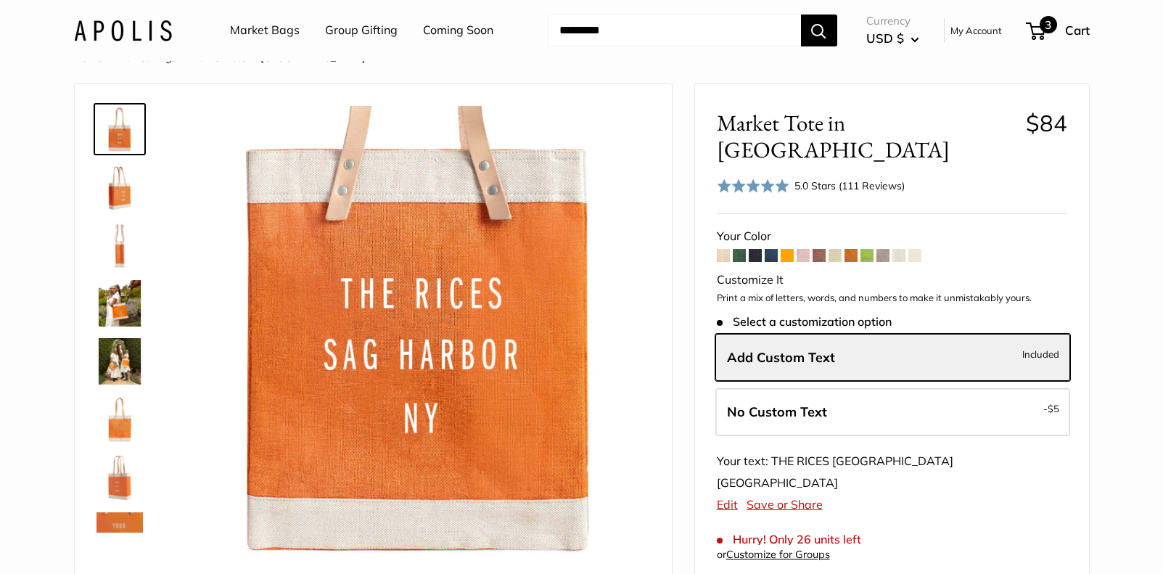
scroll to position [33, 0]
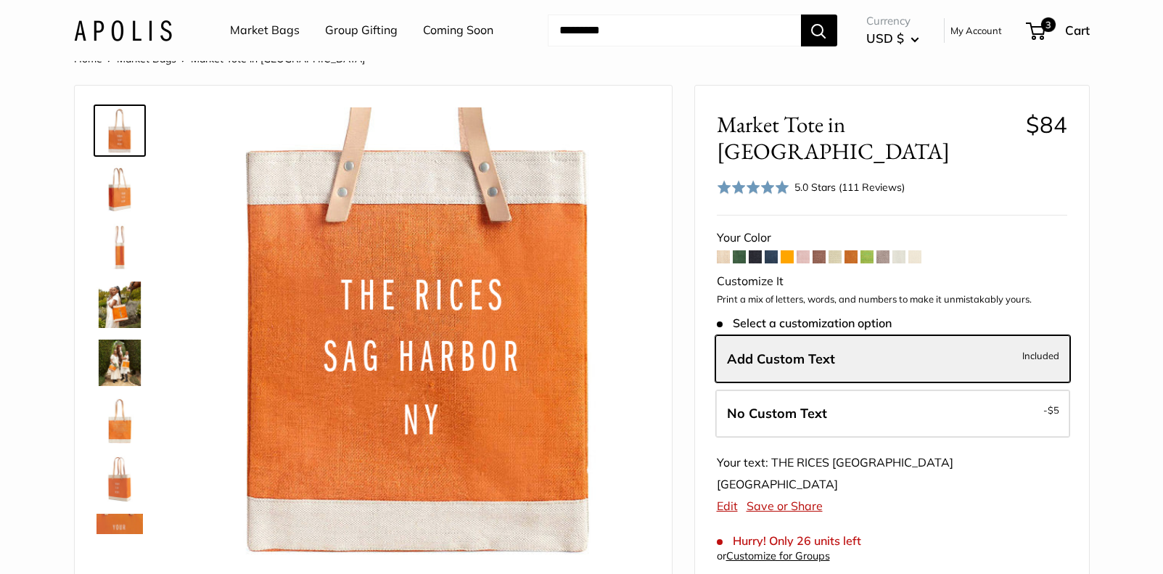
drag, startPoint x: 1045, startPoint y: 33, endPoint x: 1039, endPoint y: 46, distance: 14.6
click at [1045, 32] on span "3" at bounding box center [1048, 24] width 15 height 15
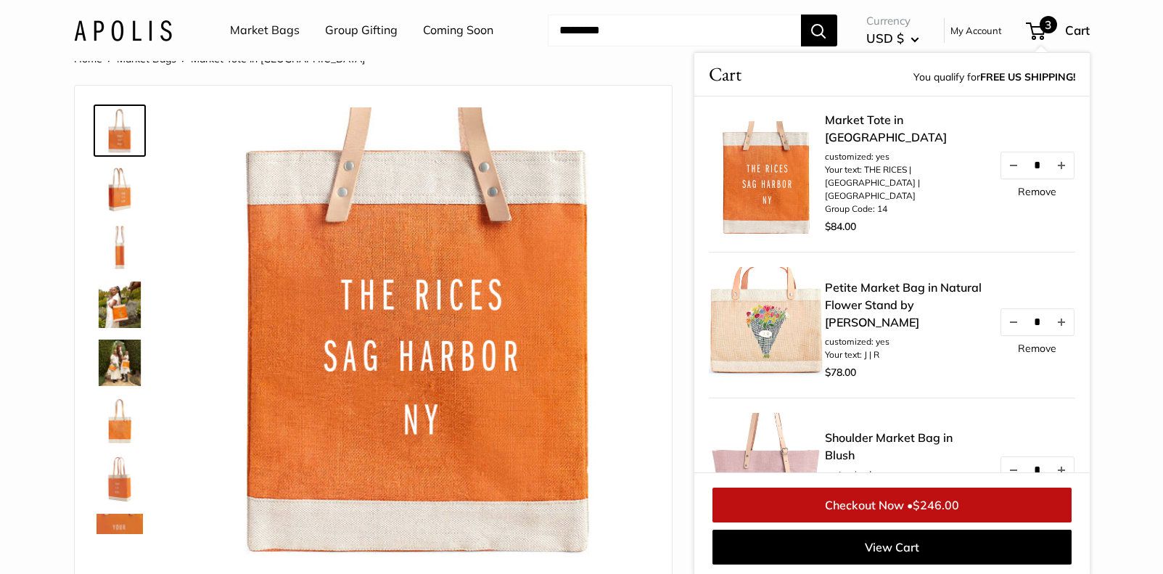
click at [1035, 343] on link "Remove" at bounding box center [1037, 348] width 38 height 10
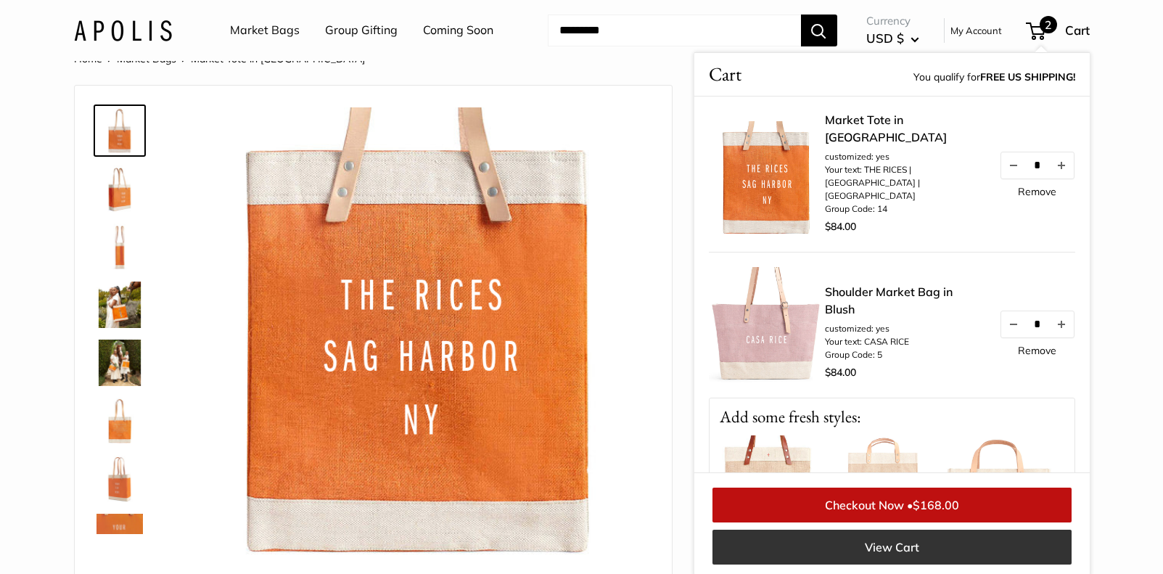
click at [987, 552] on link "View Cart" at bounding box center [892, 547] width 359 height 35
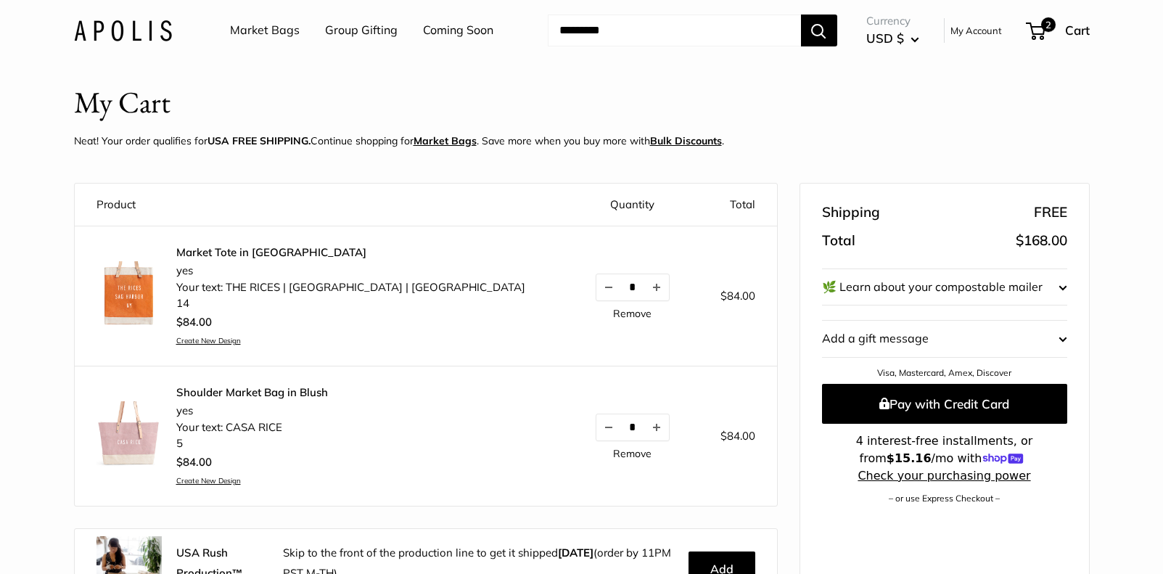
scroll to position [120, 0]
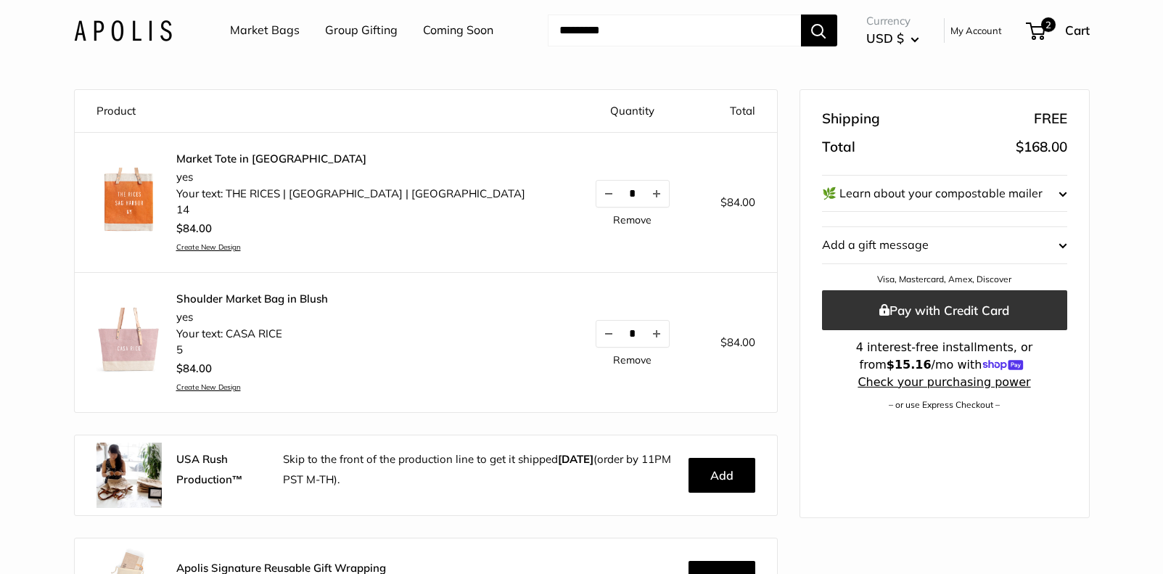
click at [908, 303] on button "Pay with Credit Card" at bounding box center [944, 310] width 245 height 40
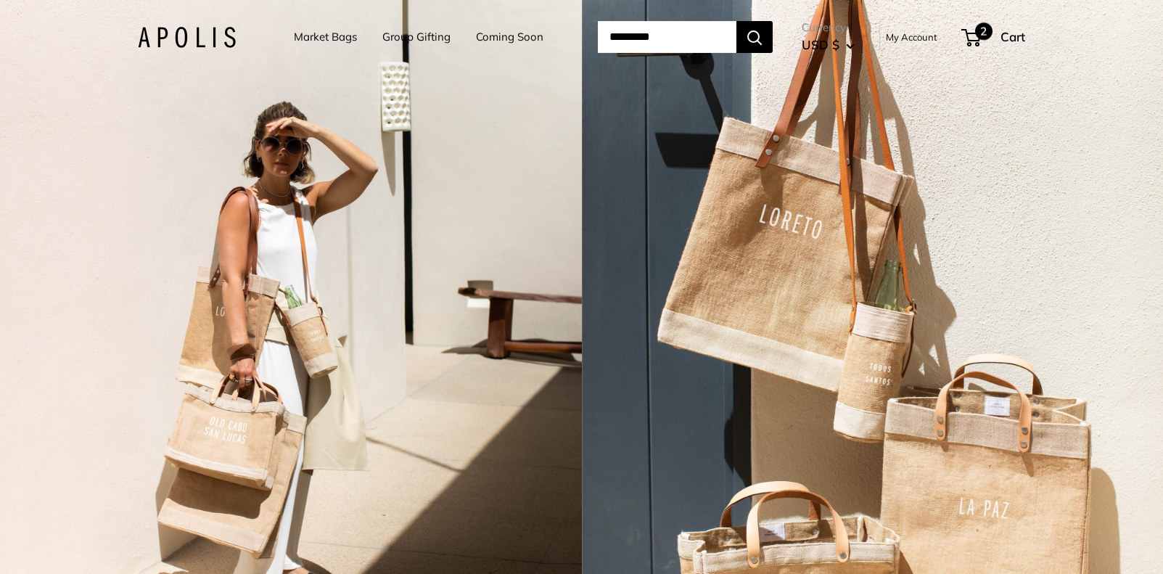
click at [993, 36] on span "2" at bounding box center [983, 30] width 17 height 17
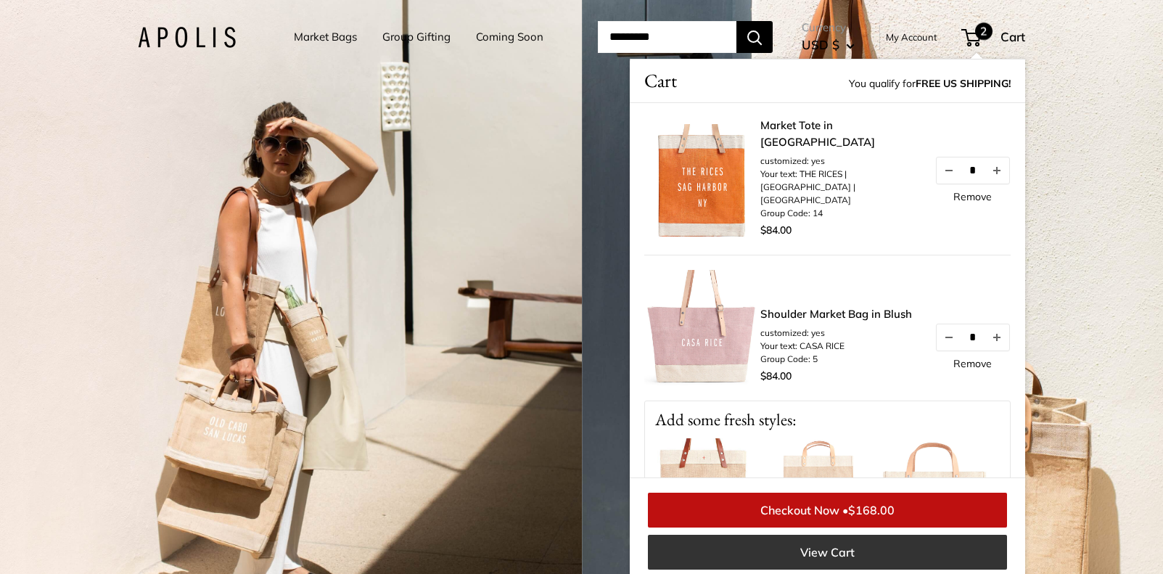
click at [835, 556] on link "View Cart" at bounding box center [827, 552] width 359 height 35
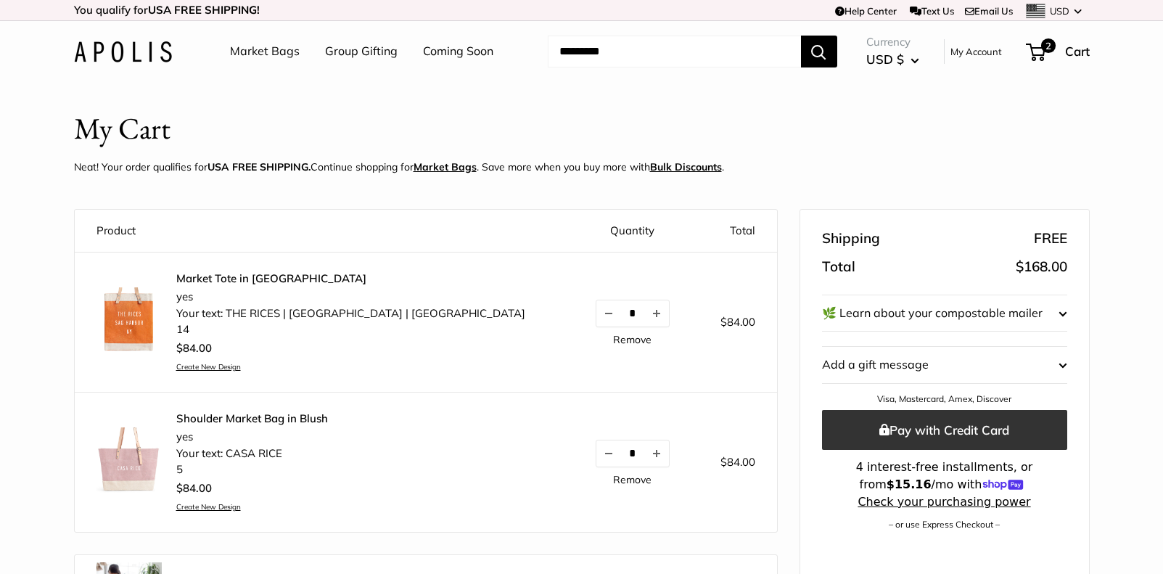
click at [857, 431] on button "Pay with Credit Card" at bounding box center [944, 430] width 245 height 40
